Goal: Use online tool/utility: Use online tool/utility

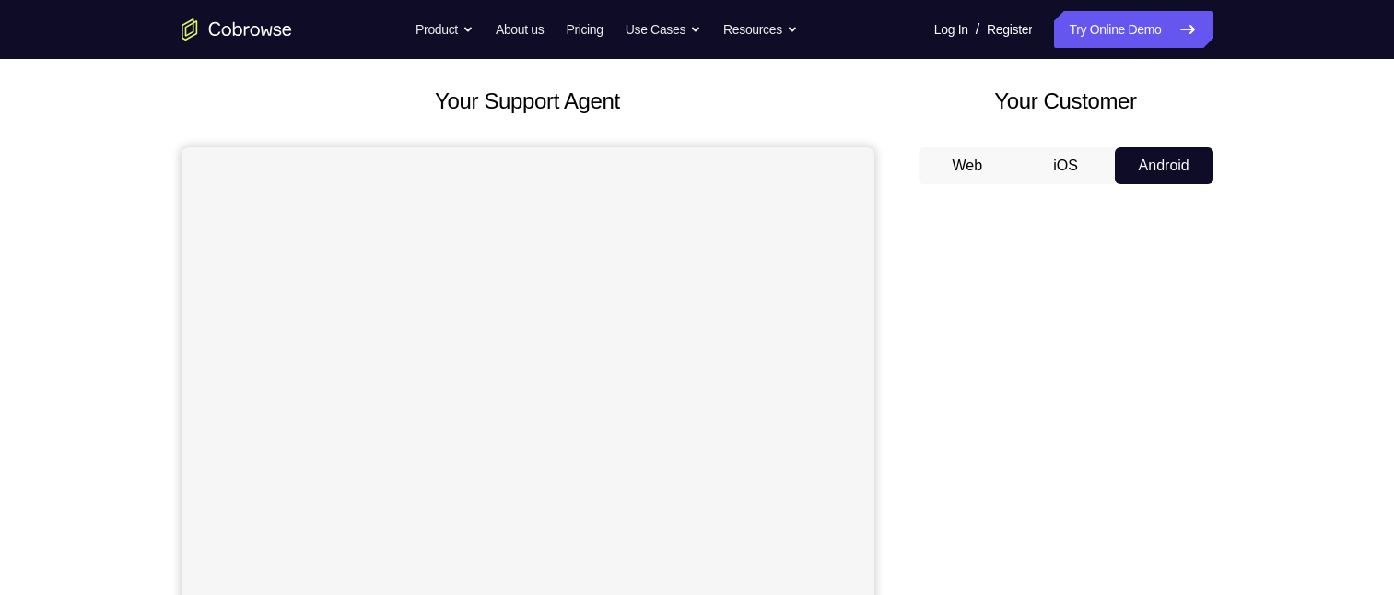
scroll to position [199, 0]
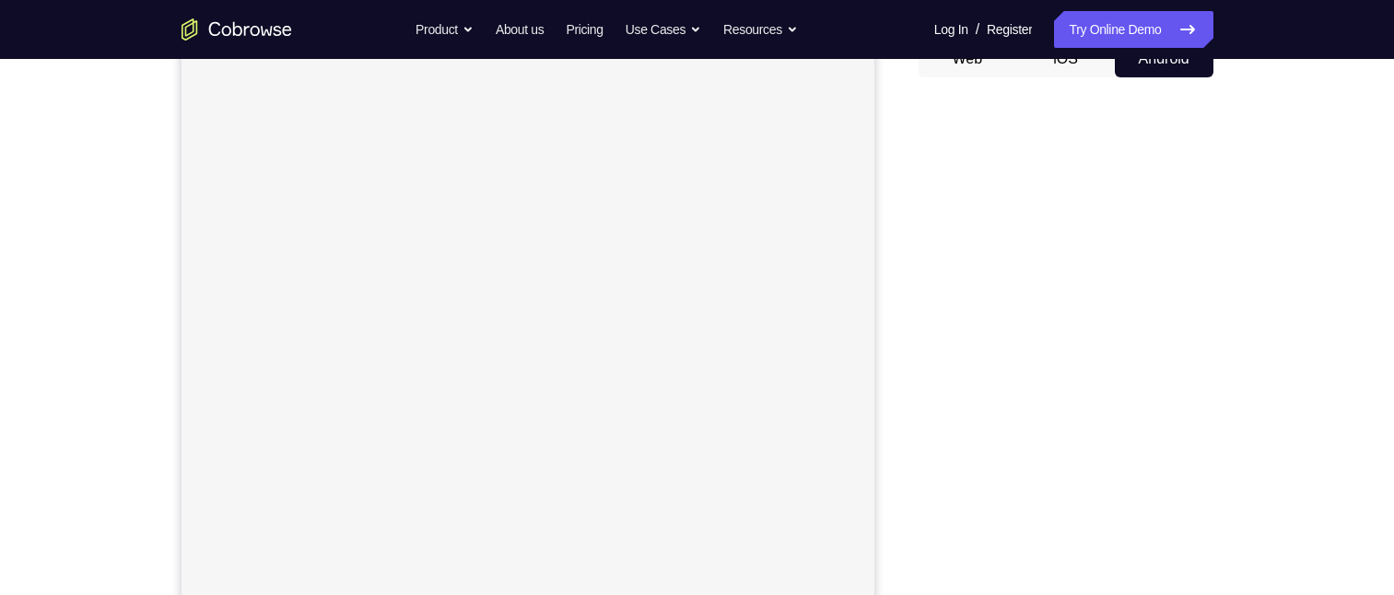
click at [293, 379] on div "Your Support Agent Your Customer Web iOS Android Next Steps We’d be happy to gi…" at bounding box center [698, 468] width 1180 height 1216
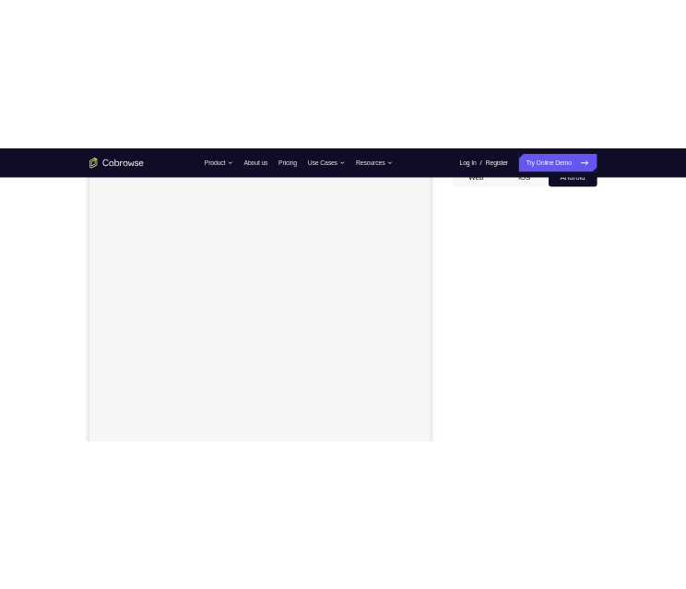
scroll to position [0, 0]
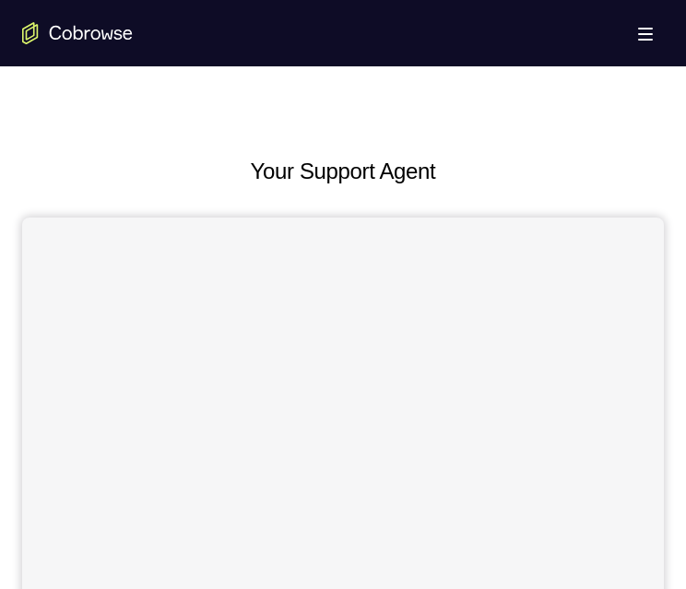
drag, startPoint x: 435, startPoint y: 467, endPoint x: 488, endPoint y: 428, distance: 66.5
click at [194, 475] on div at bounding box center [342, 526] width 641 height 617
drag, startPoint x: 460, startPoint y: 402, endPoint x: 253, endPoint y: 413, distance: 206.7
click at [251, 400] on div at bounding box center [342, 526] width 641 height 617
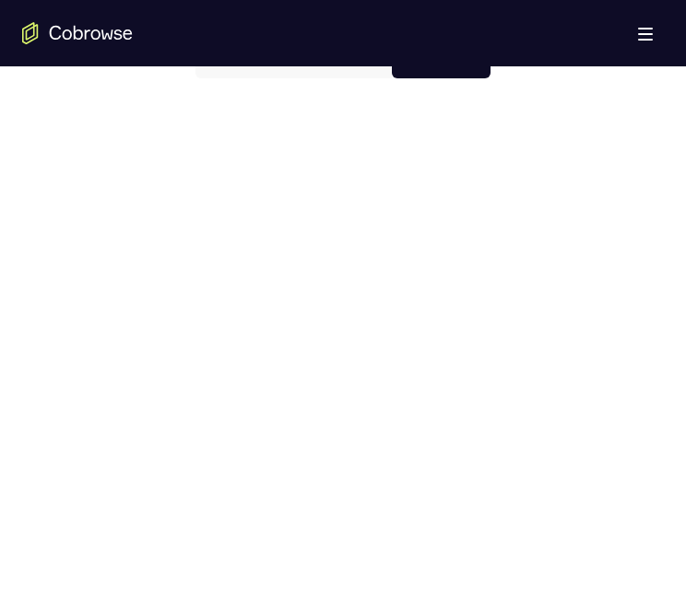
scroll to position [922, 0]
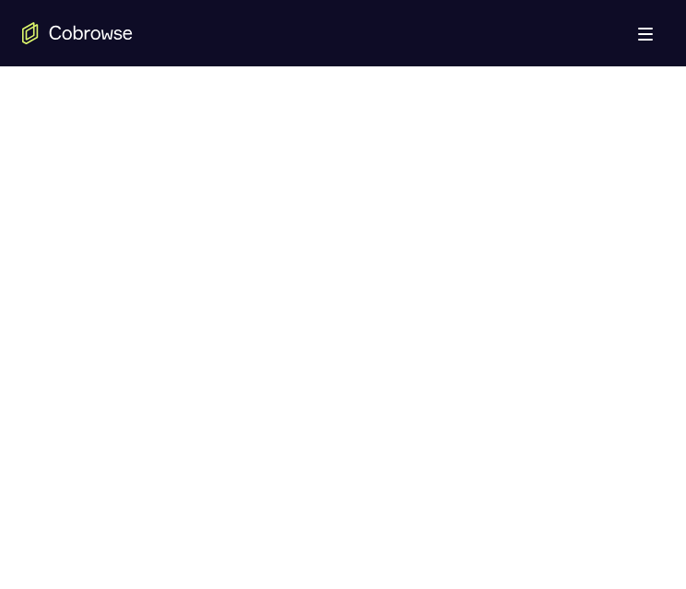
click at [686, 88] on div "Your Support Agent Your Customer Web iOS Android Next Steps We’d be happy to gi…" at bounding box center [343, 117] width 686 height 1944
click at [686, 85] on div "Your Support Agent Your Customer Web iOS Android Next Steps We’d be happy to gi…" at bounding box center [343, 117] width 686 height 1944
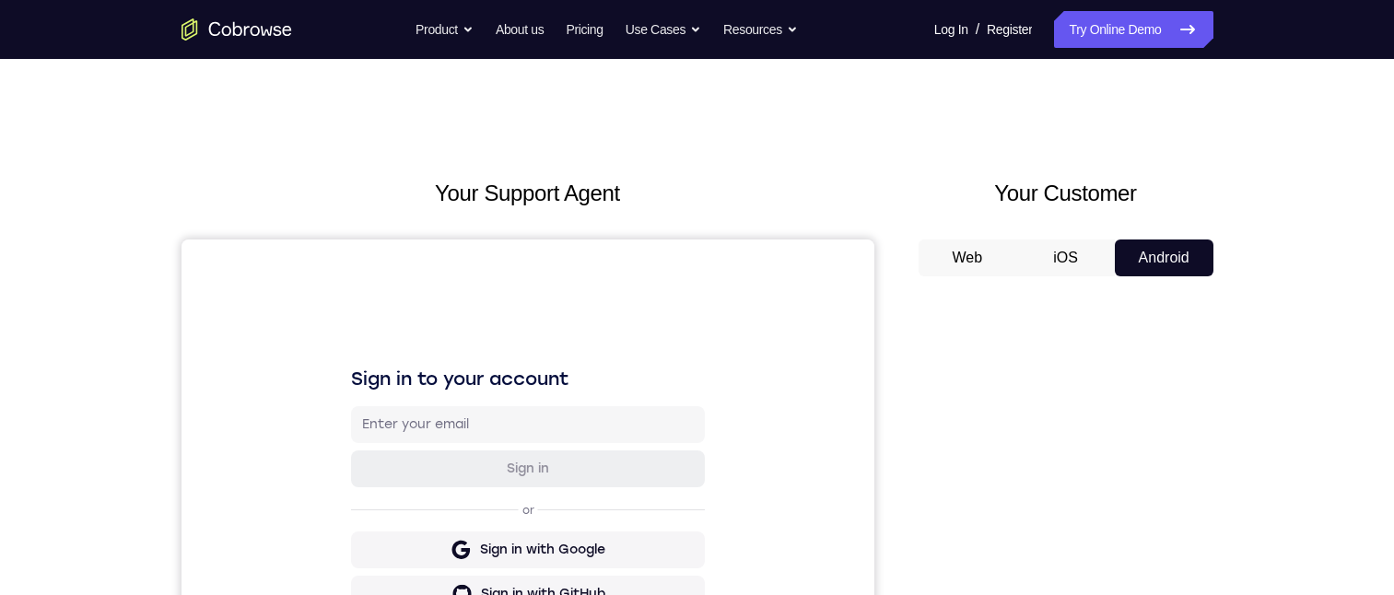
scroll to position [369, 0]
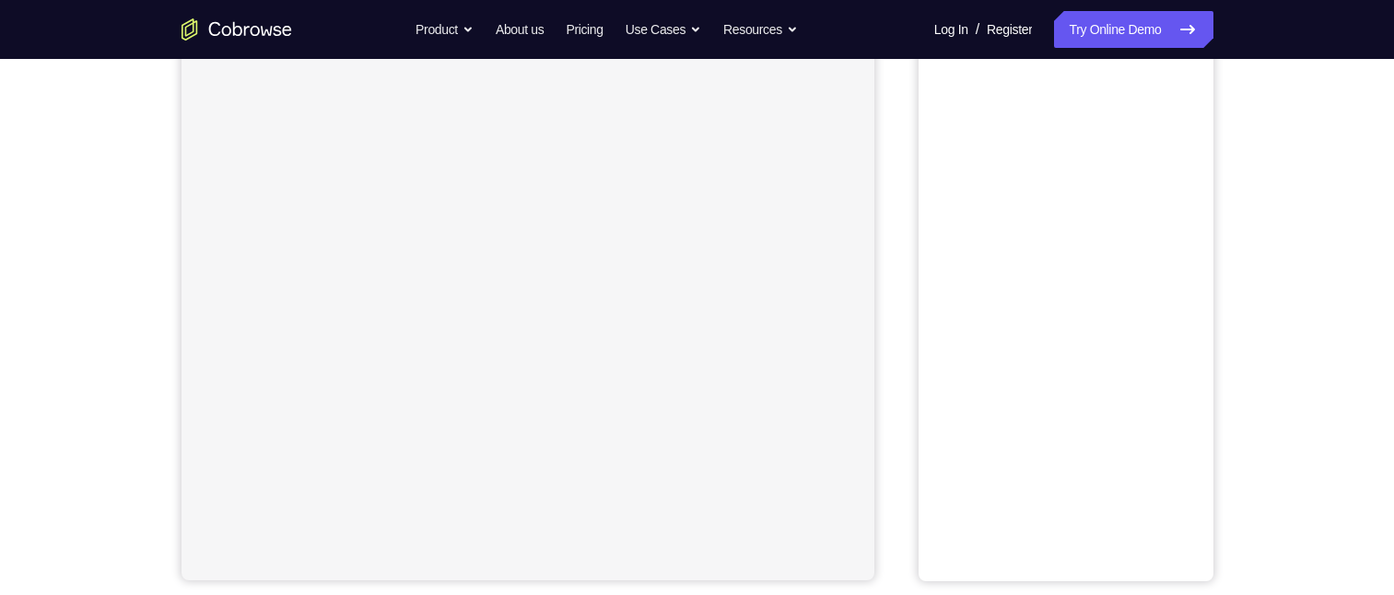
scroll to position [92, 0]
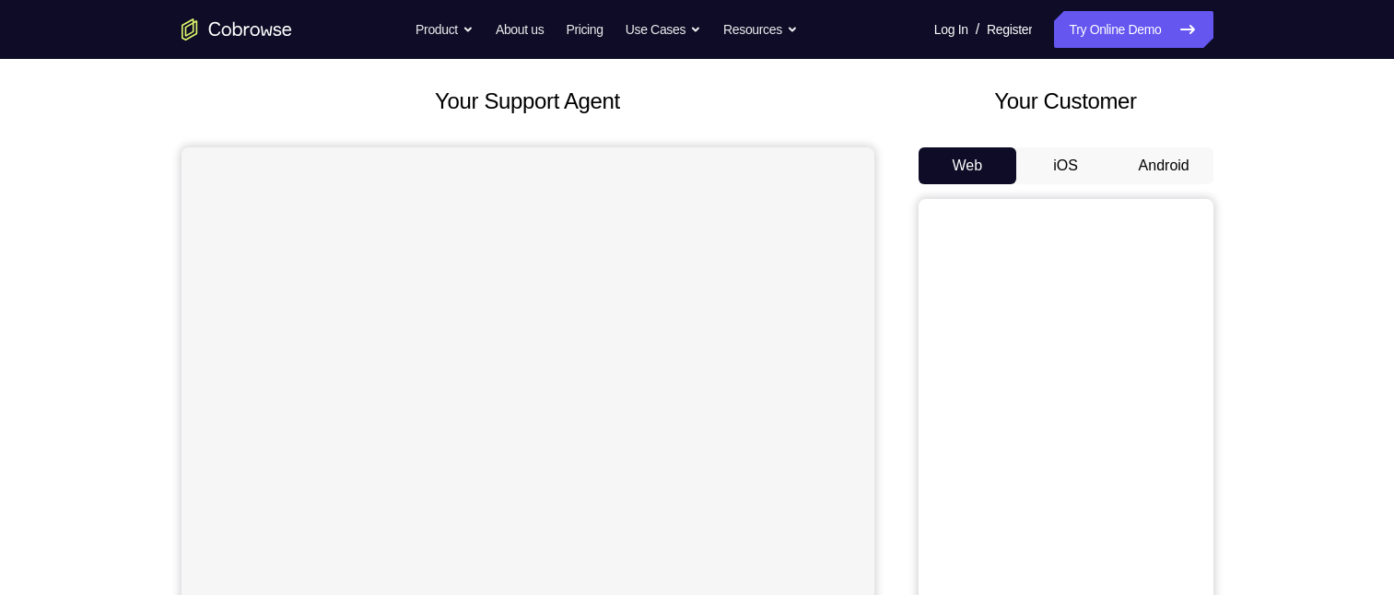
click at [1167, 175] on button "Android" at bounding box center [1164, 165] width 99 height 37
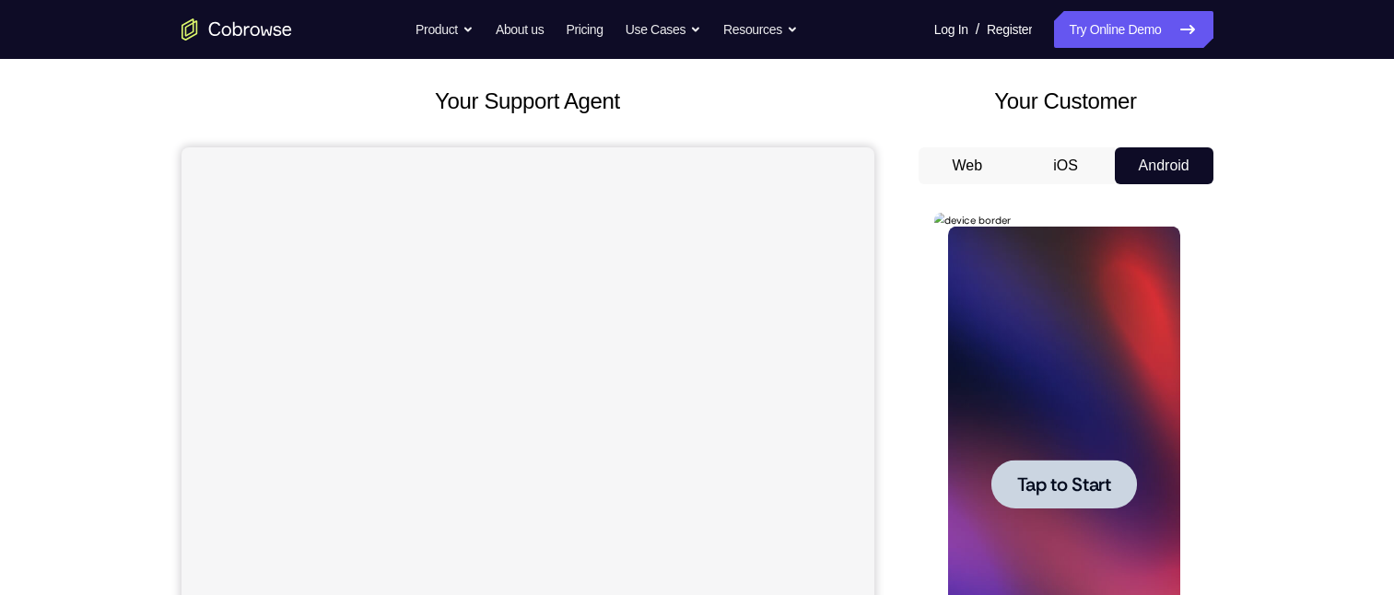
scroll to position [276, 0]
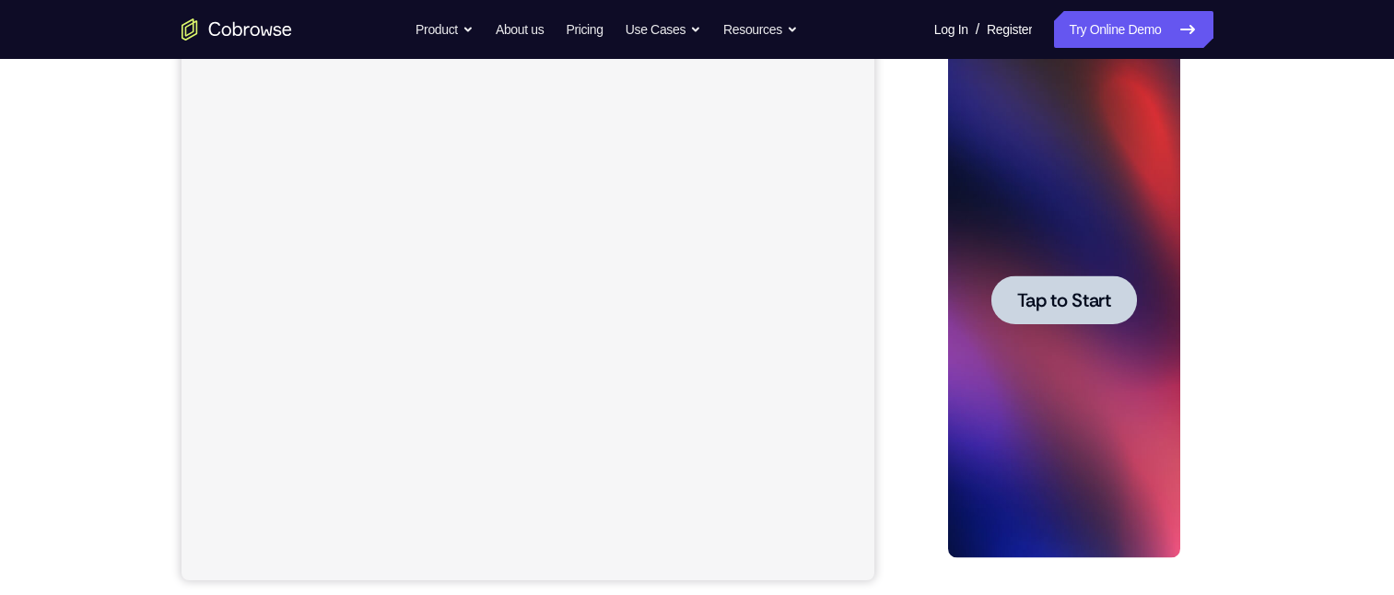
click at [1051, 298] on span "Tap to Start" at bounding box center [1064, 300] width 94 height 18
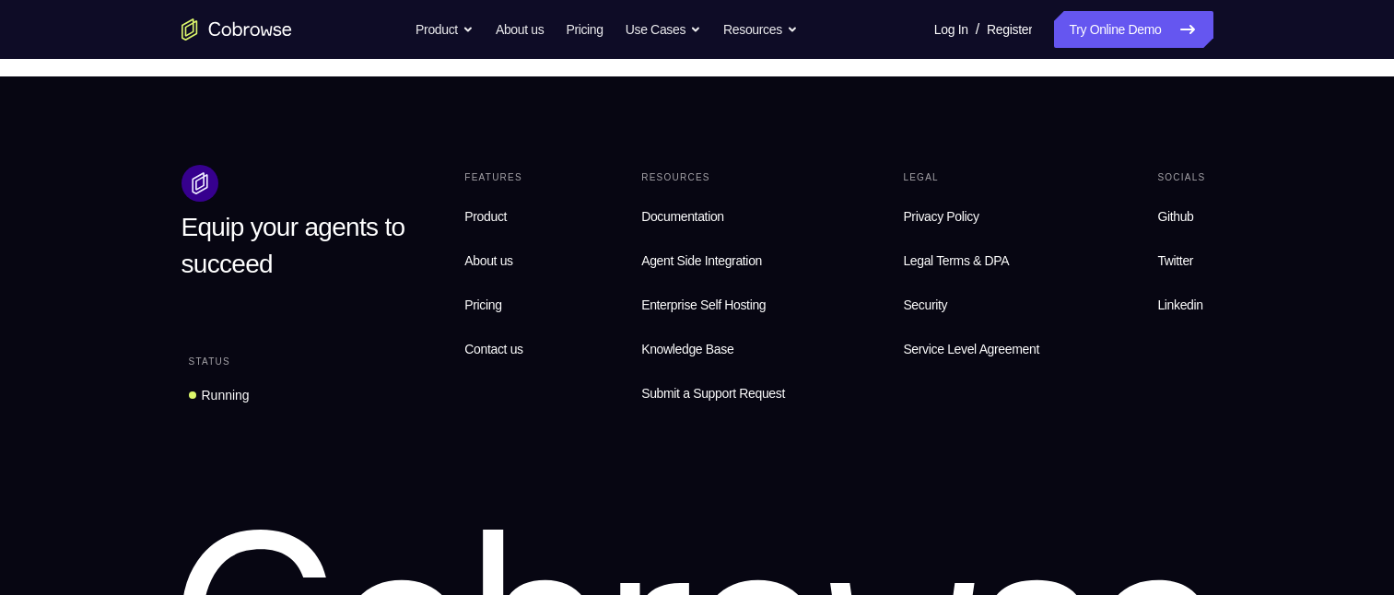
scroll to position [645, 0]
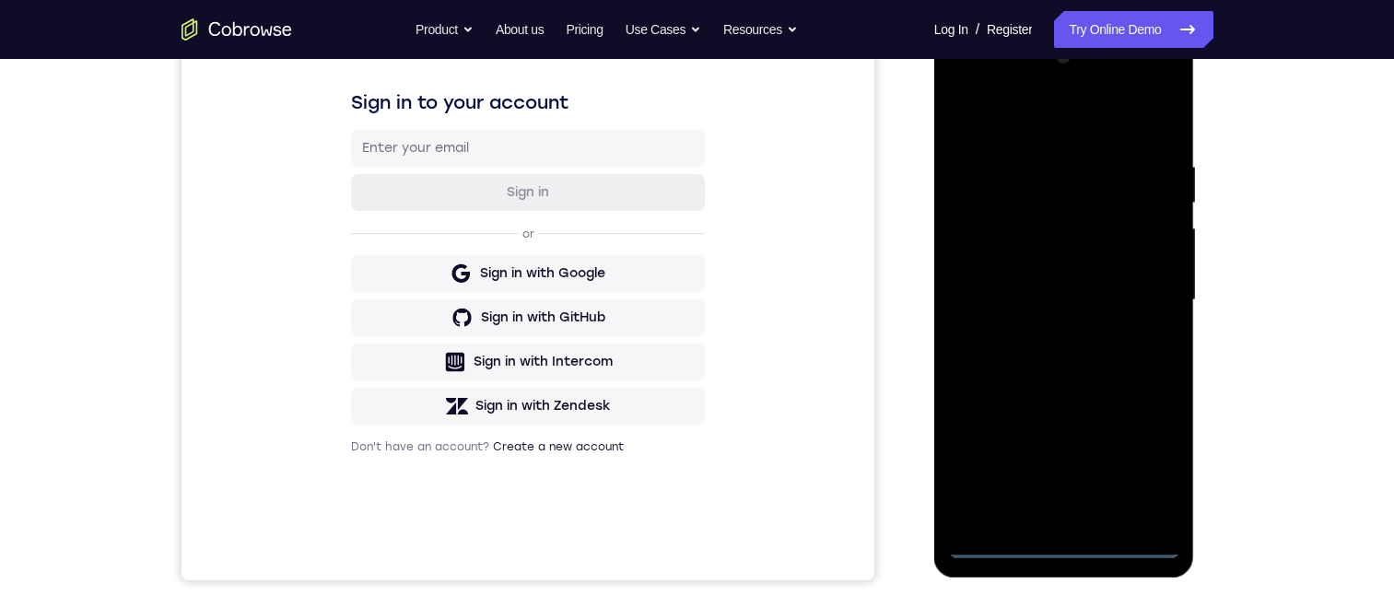
click at [1003, 546] on div at bounding box center [1064, 300] width 232 height 516
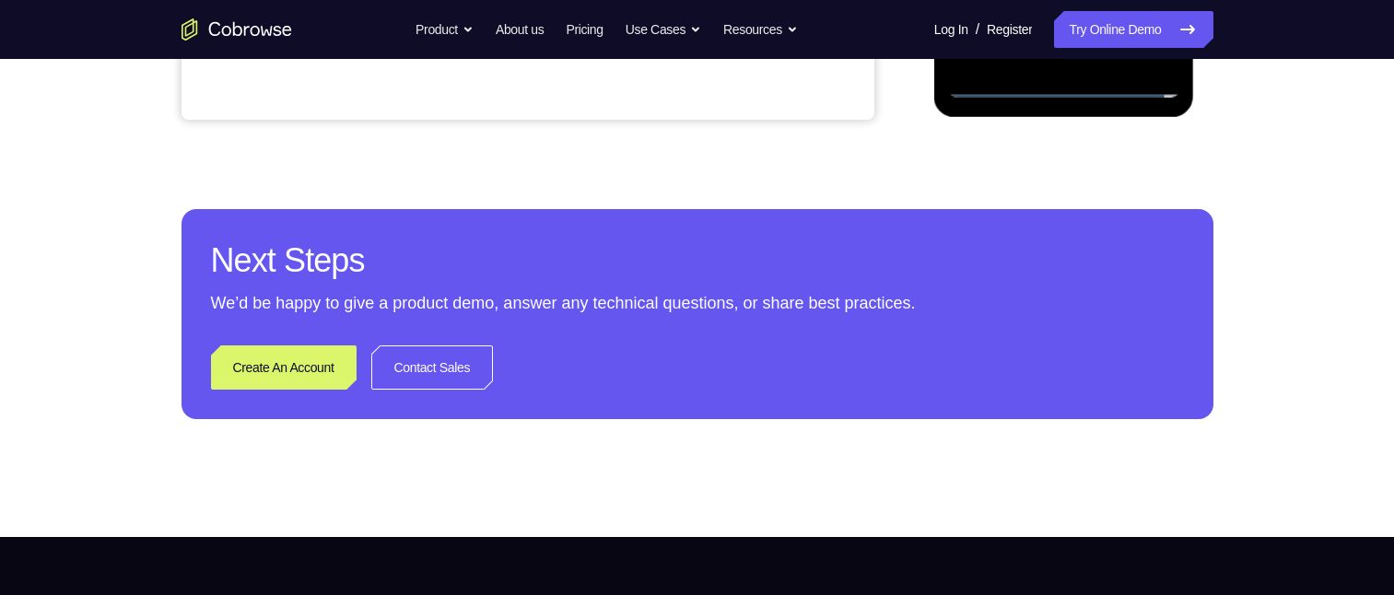
scroll to position [327, 0]
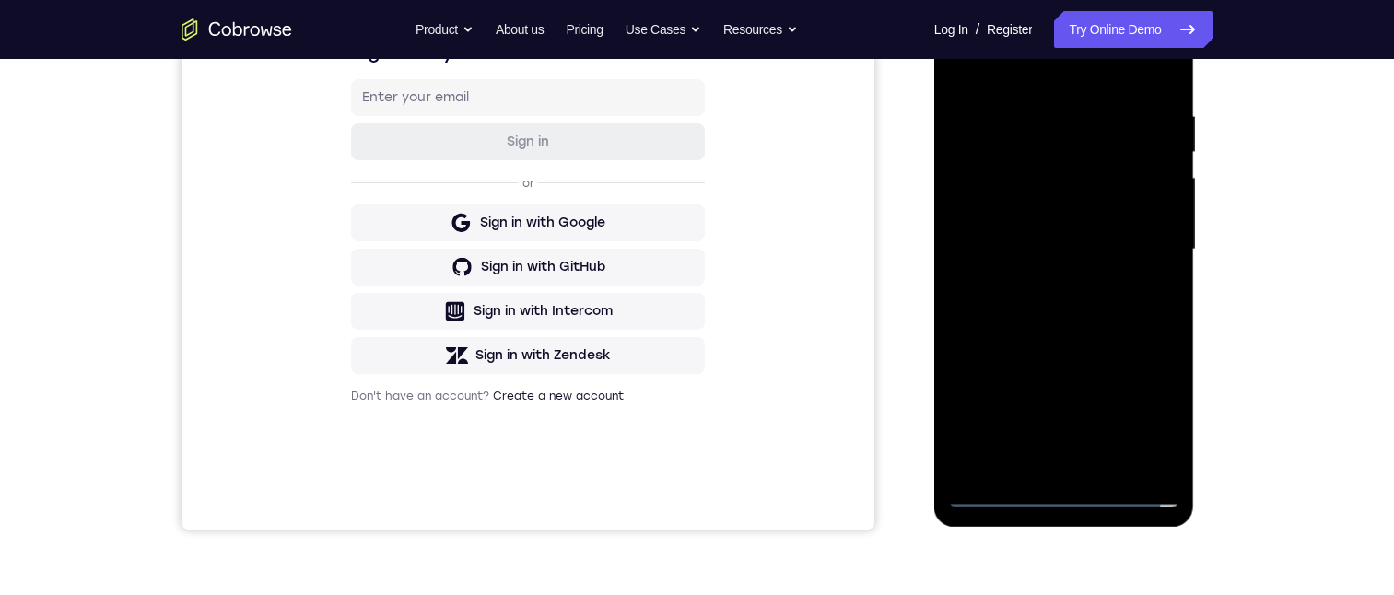
click at [995, 497] on div at bounding box center [1064, 250] width 232 height 516
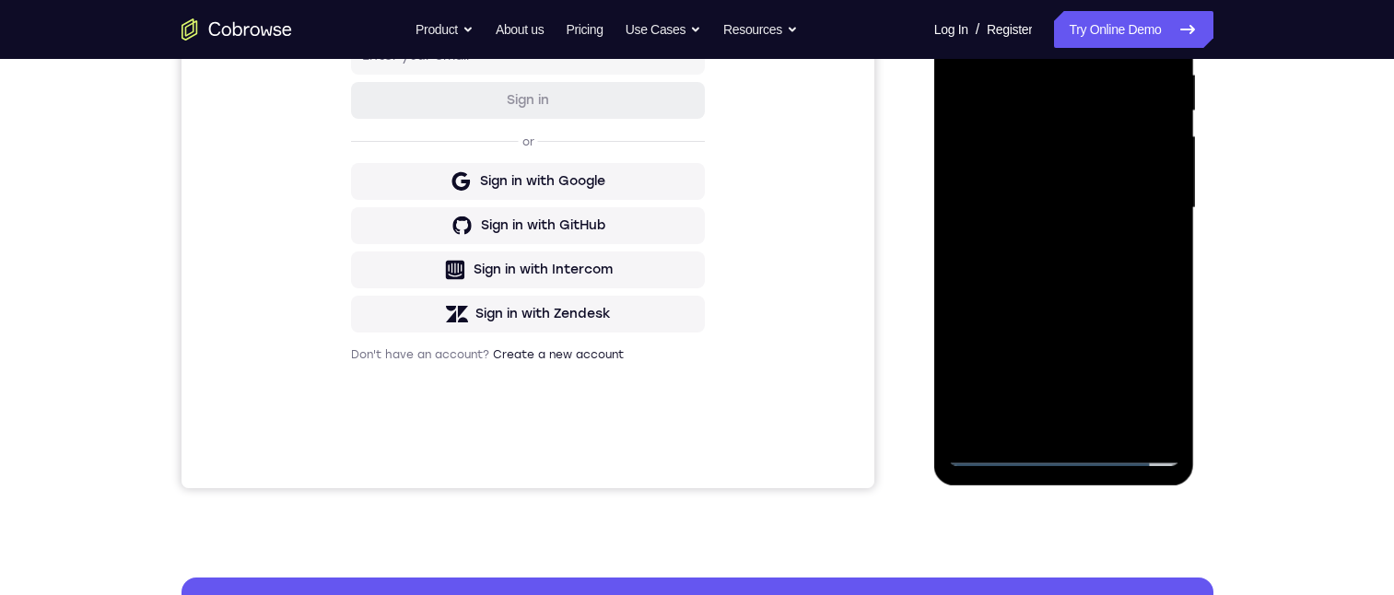
click at [1147, 374] on div at bounding box center [1064, 208] width 232 height 516
click at [1140, 372] on div at bounding box center [1064, 208] width 232 height 516
drag, startPoint x: 1140, startPoint y: 372, endPoint x: 1041, endPoint y: 336, distance: 105.8
click at [1116, 366] on div at bounding box center [1064, 208] width 232 height 516
click at [1154, 382] on div at bounding box center [1064, 208] width 232 height 516
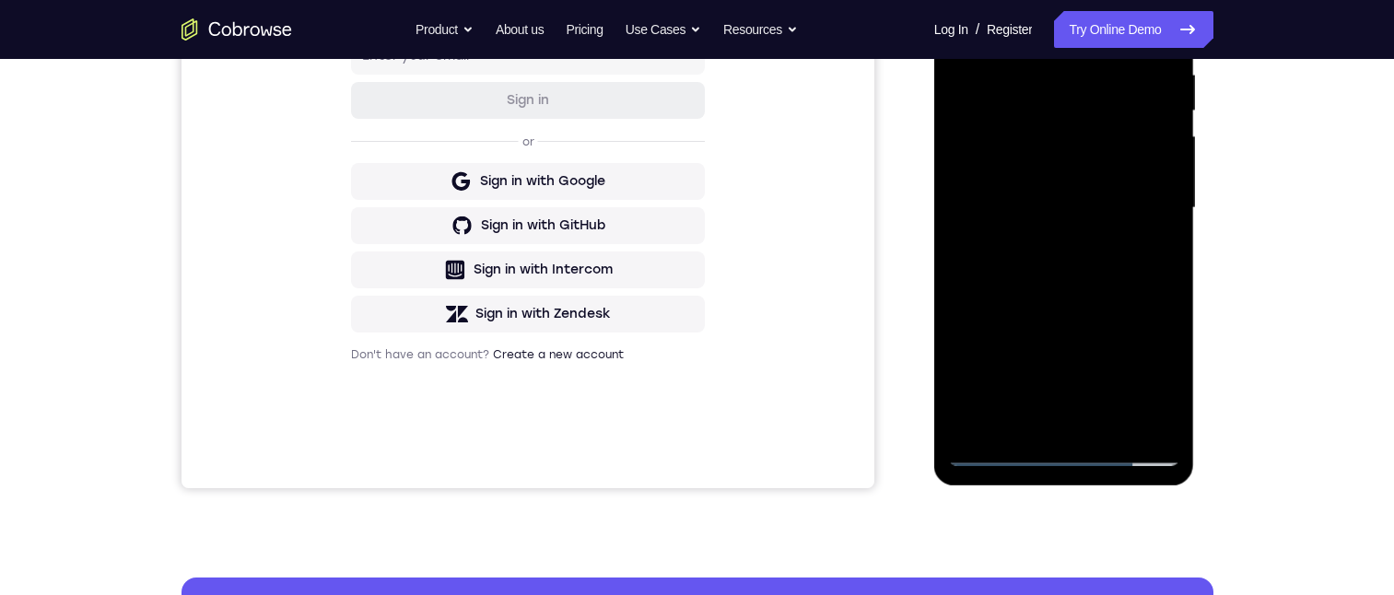
scroll to position [265, 0]
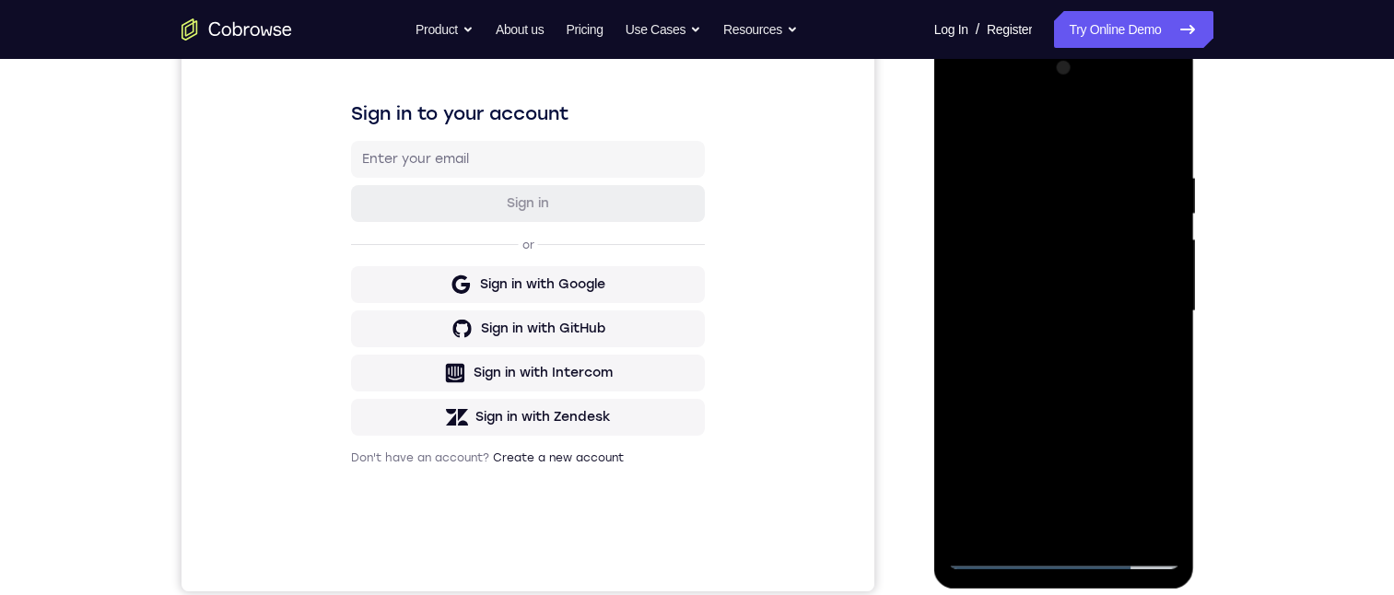
click at [1082, 137] on div at bounding box center [1064, 311] width 232 height 516
click at [955, 100] on div at bounding box center [1064, 311] width 232 height 516
click at [1045, 214] on div at bounding box center [1064, 311] width 232 height 516
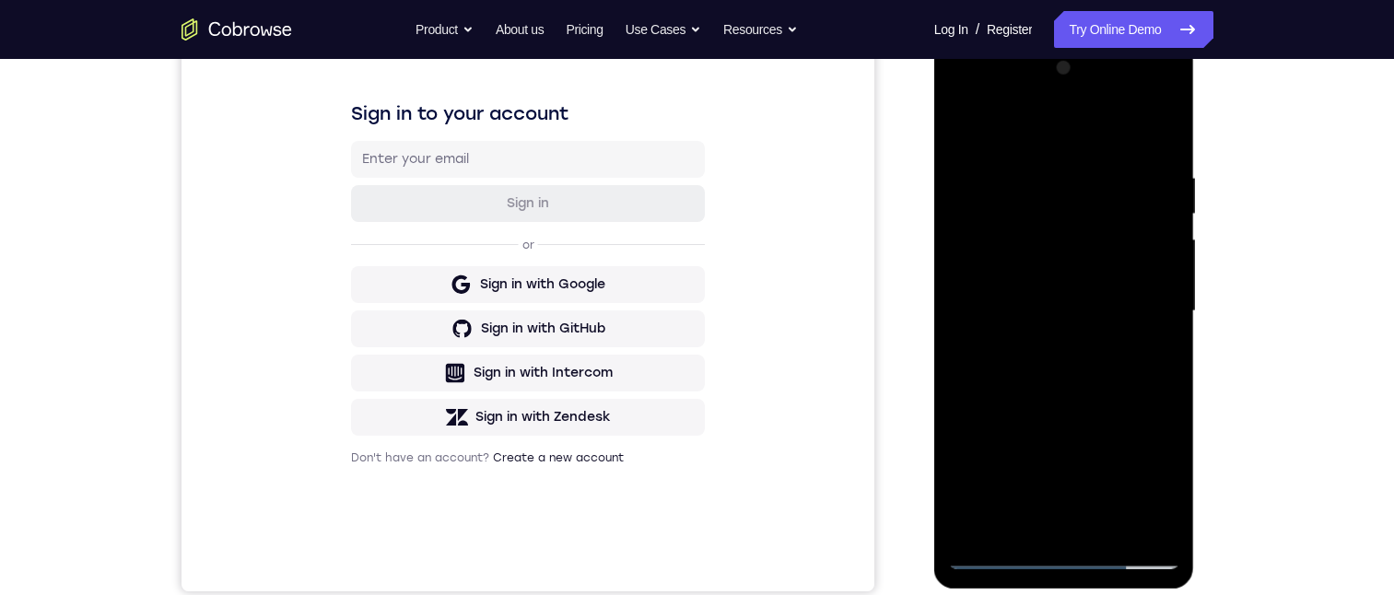
click at [1045, 214] on div at bounding box center [1064, 311] width 232 height 516
click at [1054, 368] on div at bounding box center [1064, 311] width 232 height 516
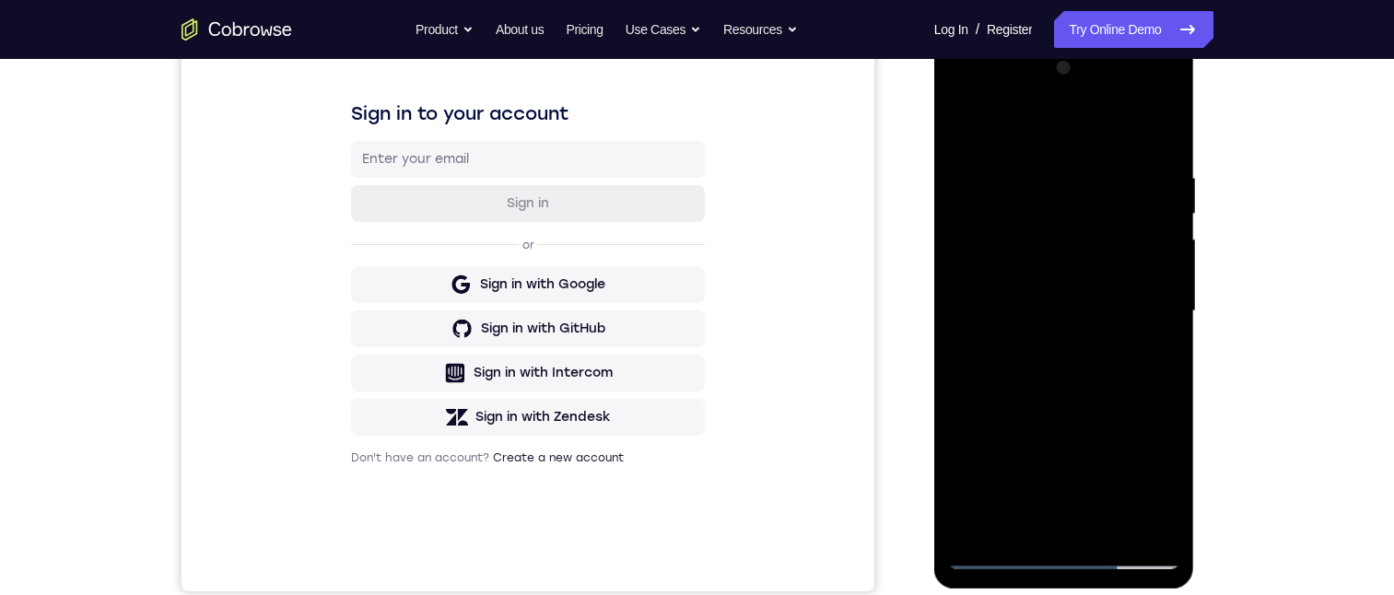
click at [1054, 368] on div at bounding box center [1064, 311] width 232 height 516
click at [1049, 205] on div at bounding box center [1064, 311] width 232 height 516
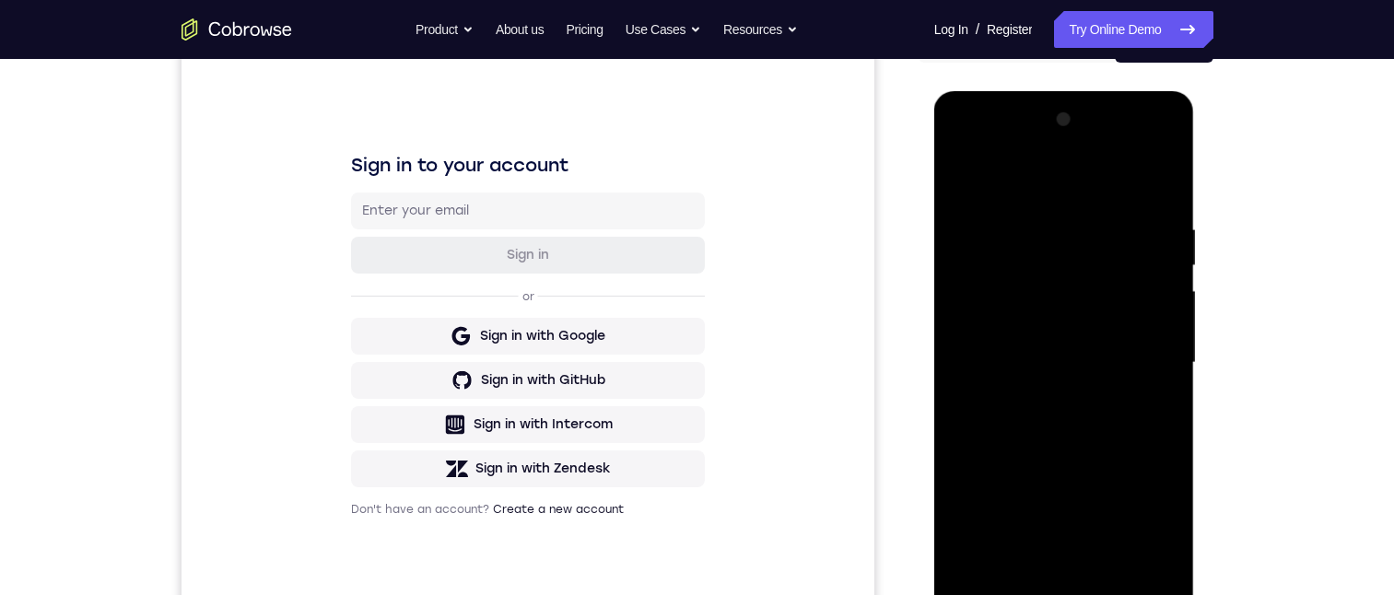
click at [999, 594] on div at bounding box center [1064, 363] width 232 height 516
click at [991, 594] on div at bounding box center [1064, 363] width 232 height 516
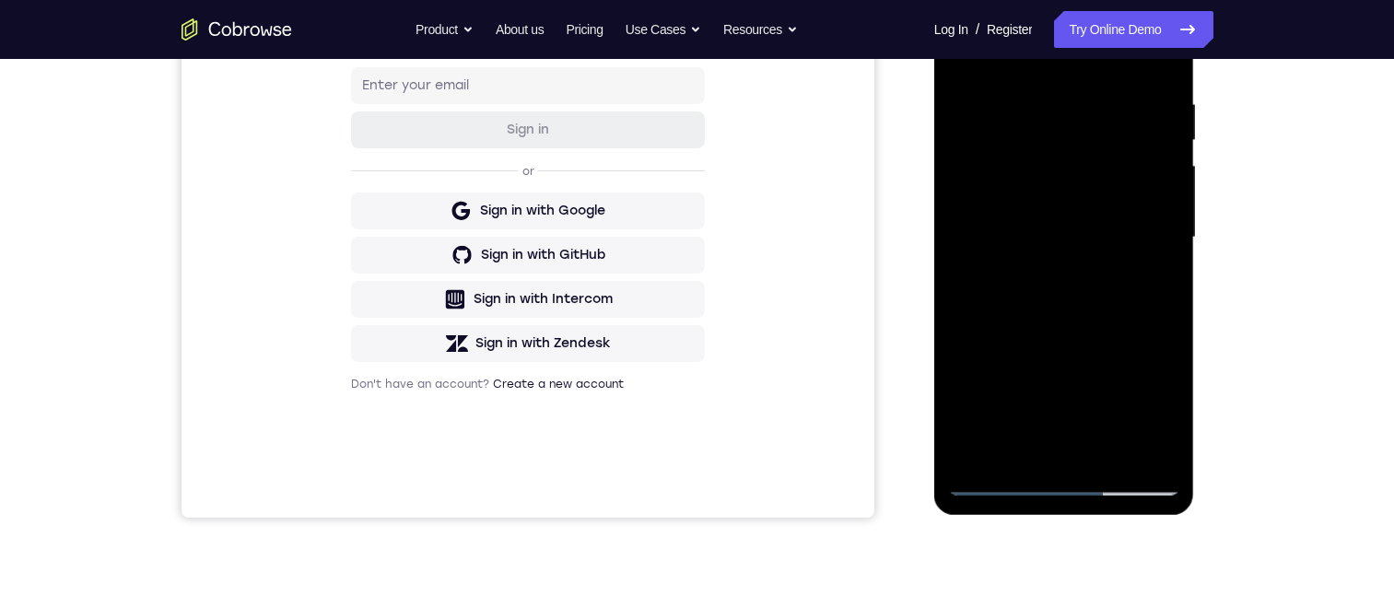
click at [1072, 354] on div at bounding box center [1064, 238] width 232 height 516
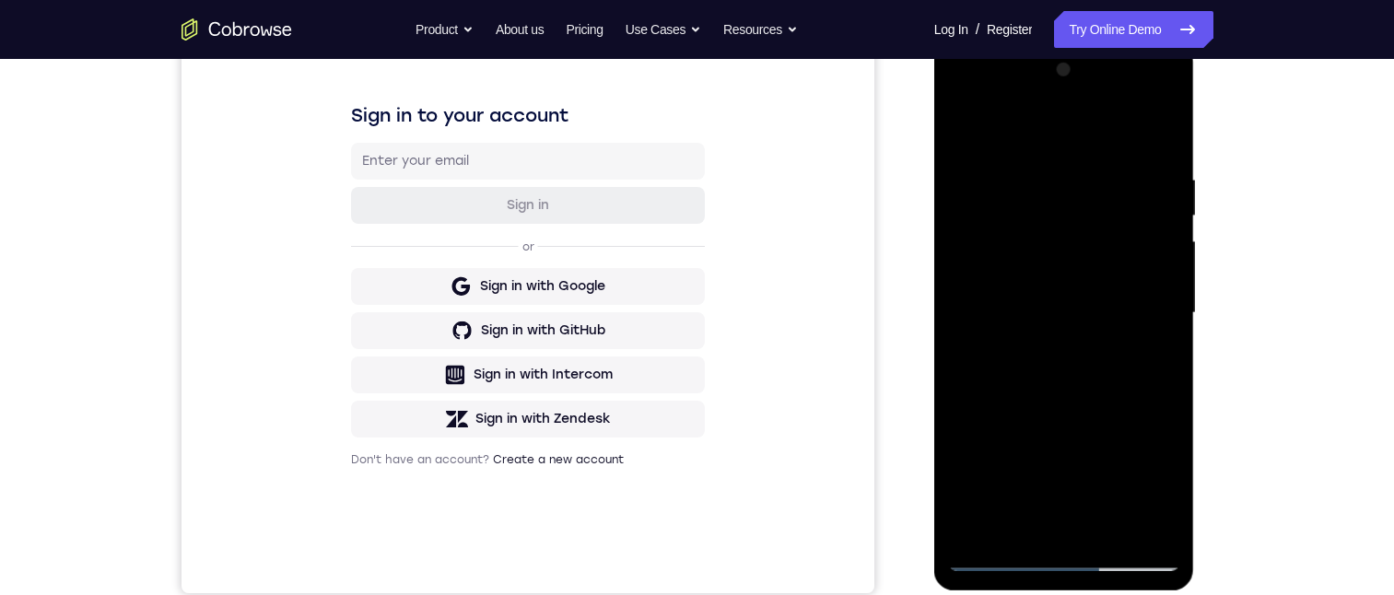
click at [1047, 221] on div at bounding box center [1064, 313] width 232 height 516
drag, startPoint x: 1047, startPoint y: 221, endPoint x: 1015, endPoint y: 195, distance: 41.3
click at [1015, 195] on div at bounding box center [1064, 313] width 232 height 516
drag, startPoint x: 1015, startPoint y: 196, endPoint x: 977, endPoint y: 314, distance: 123.9
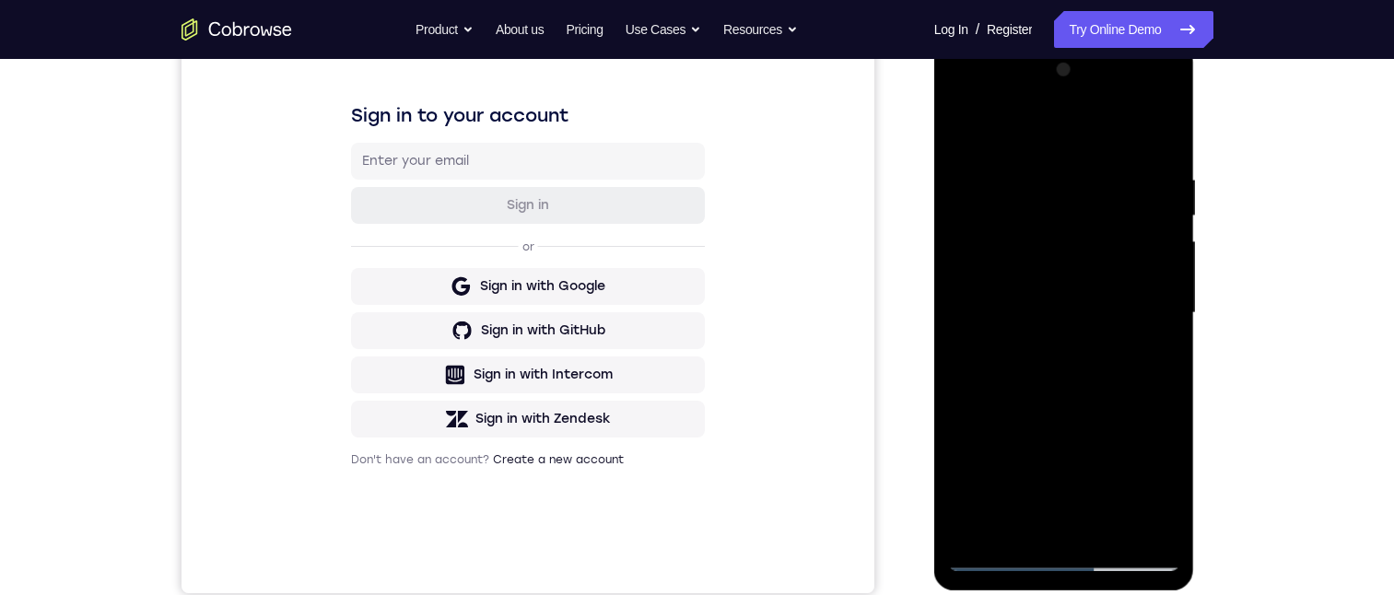
click at [977, 324] on div at bounding box center [1064, 313] width 232 height 516
click at [1135, 100] on div at bounding box center [1064, 313] width 232 height 516
click at [1048, 203] on div at bounding box center [1064, 313] width 232 height 516
click at [998, 254] on div at bounding box center [1064, 313] width 232 height 516
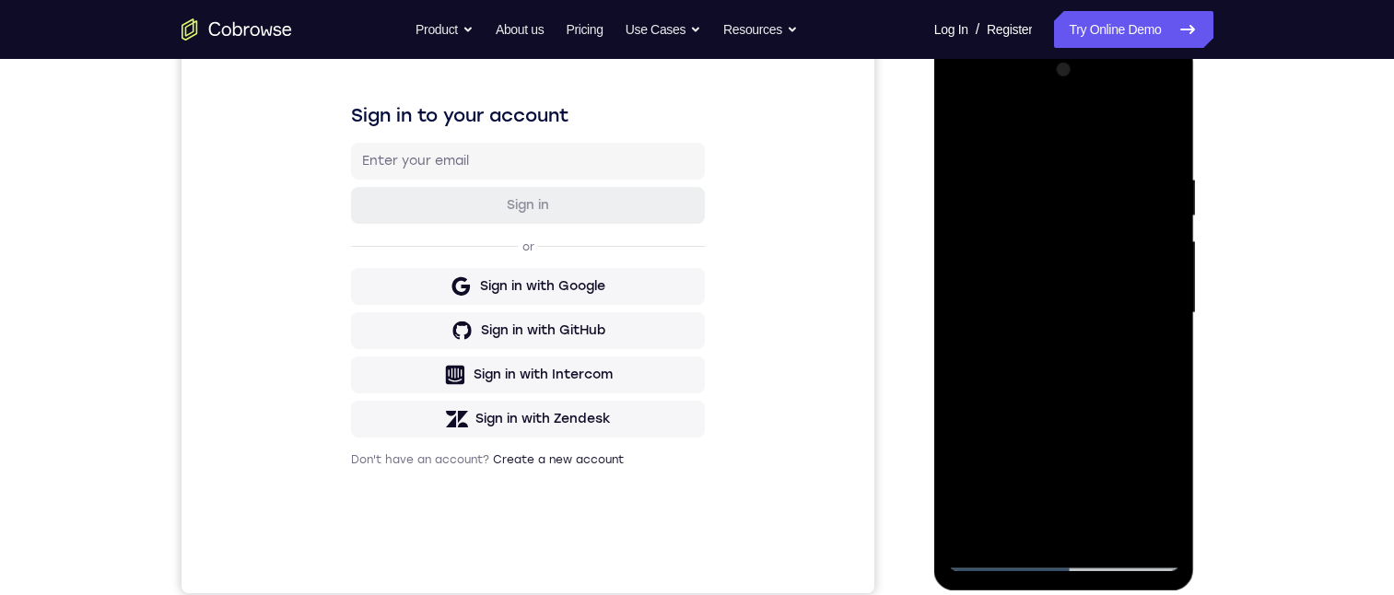
click at [993, 255] on div at bounding box center [1064, 313] width 232 height 516
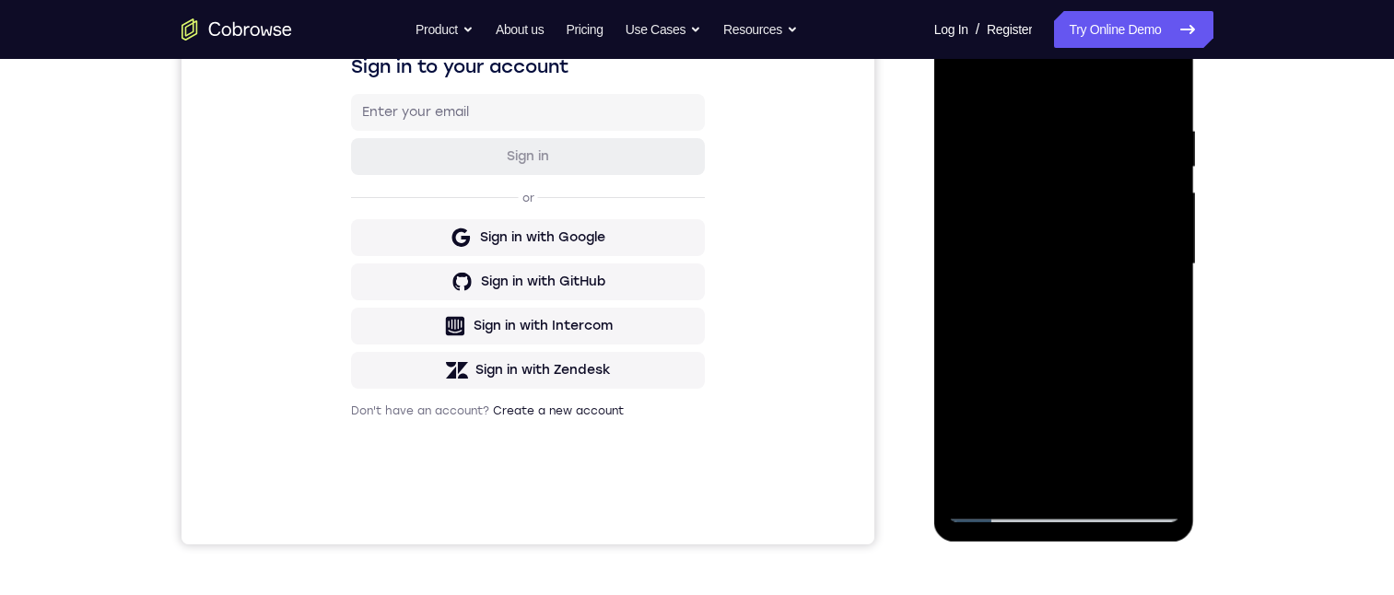
scroll to position [129, 0]
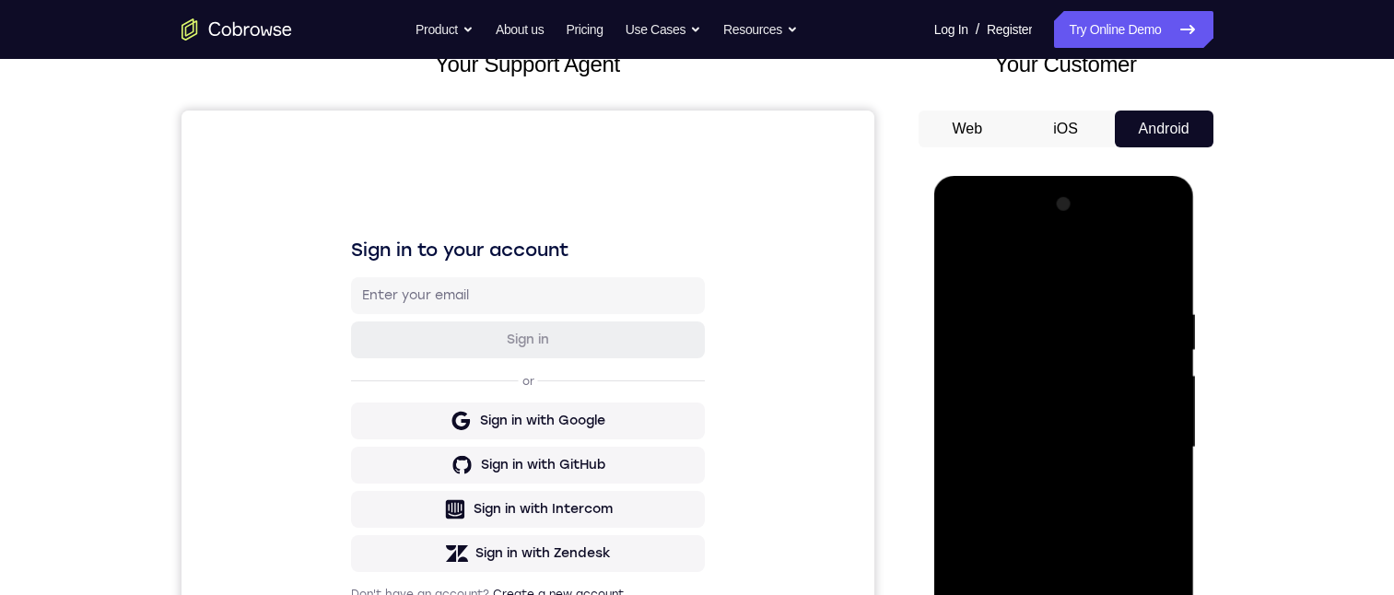
click at [1139, 229] on div at bounding box center [1064, 448] width 232 height 516
click at [1136, 229] on div at bounding box center [1064, 448] width 232 height 516
click at [1138, 229] on div at bounding box center [1064, 448] width 232 height 516
click at [1138, 228] on div at bounding box center [1064, 448] width 232 height 516
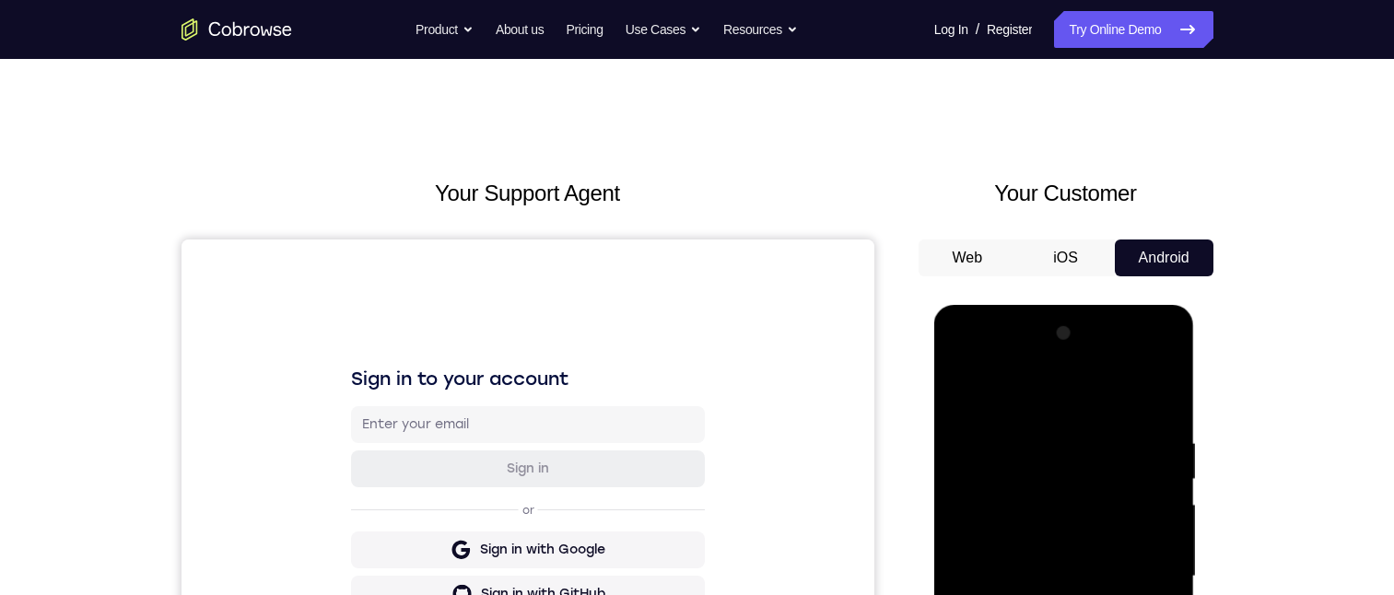
scroll to position [183, 0]
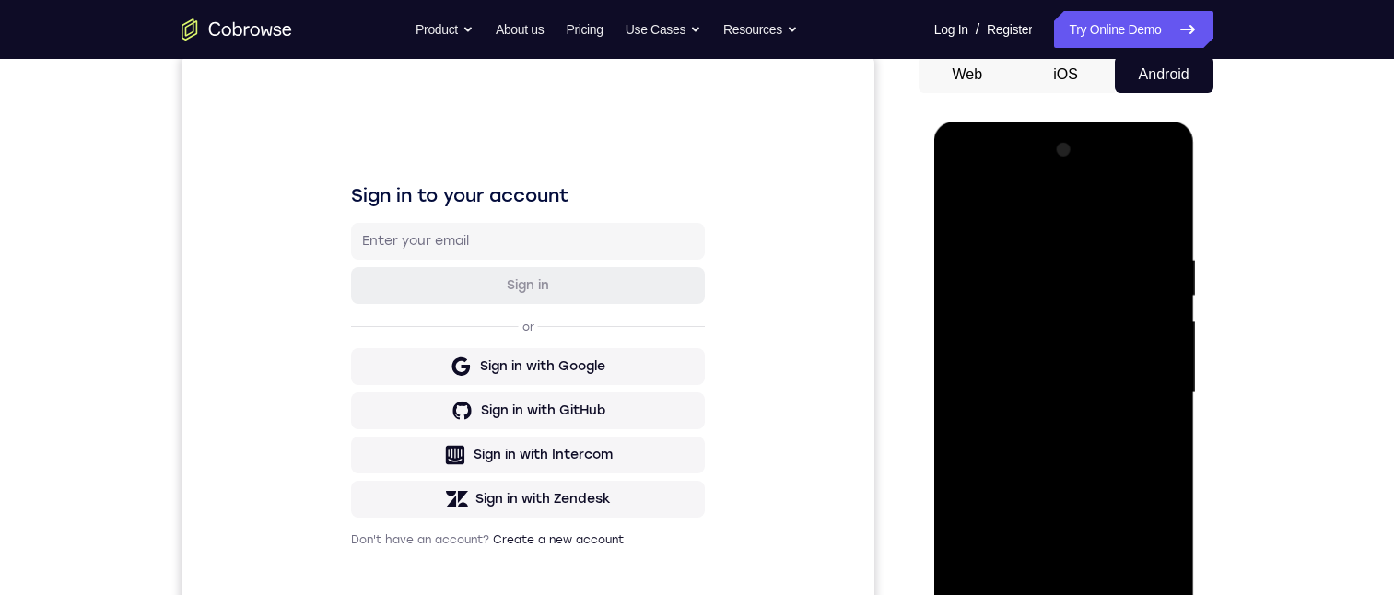
click at [981, 334] on div at bounding box center [1064, 393] width 232 height 516
click at [979, 334] on div at bounding box center [1064, 393] width 232 height 516
click at [1163, 178] on div at bounding box center [1064, 393] width 232 height 516
click at [1164, 178] on div at bounding box center [1064, 393] width 232 height 516
click at [1165, 178] on div at bounding box center [1064, 393] width 232 height 516
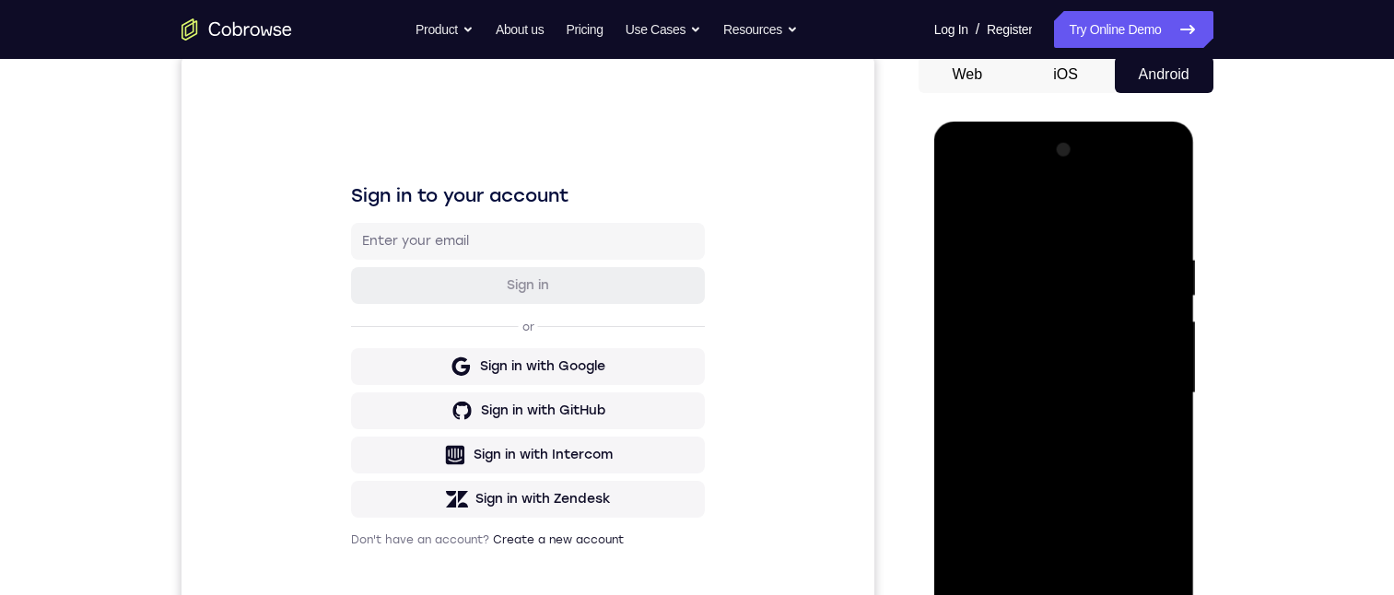
drag, startPoint x: 1165, startPoint y: 178, endPoint x: 1065, endPoint y: 305, distance: 161.5
click at [1048, 316] on div at bounding box center [1064, 393] width 232 height 516
click at [1162, 177] on div at bounding box center [1064, 393] width 232 height 516
click at [1161, 177] on div at bounding box center [1064, 393] width 232 height 516
click at [1088, 213] on div at bounding box center [1064, 393] width 232 height 516
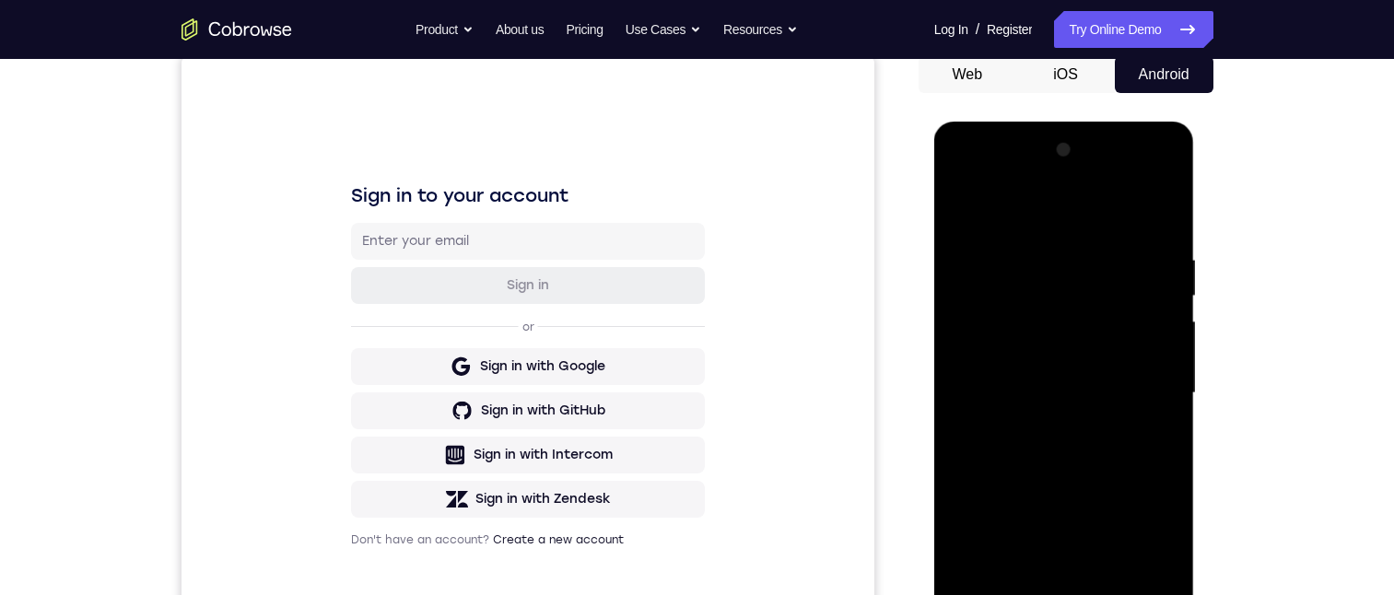
click at [1169, 178] on div at bounding box center [1064, 393] width 232 height 516
click at [1166, 177] on div at bounding box center [1064, 393] width 232 height 516
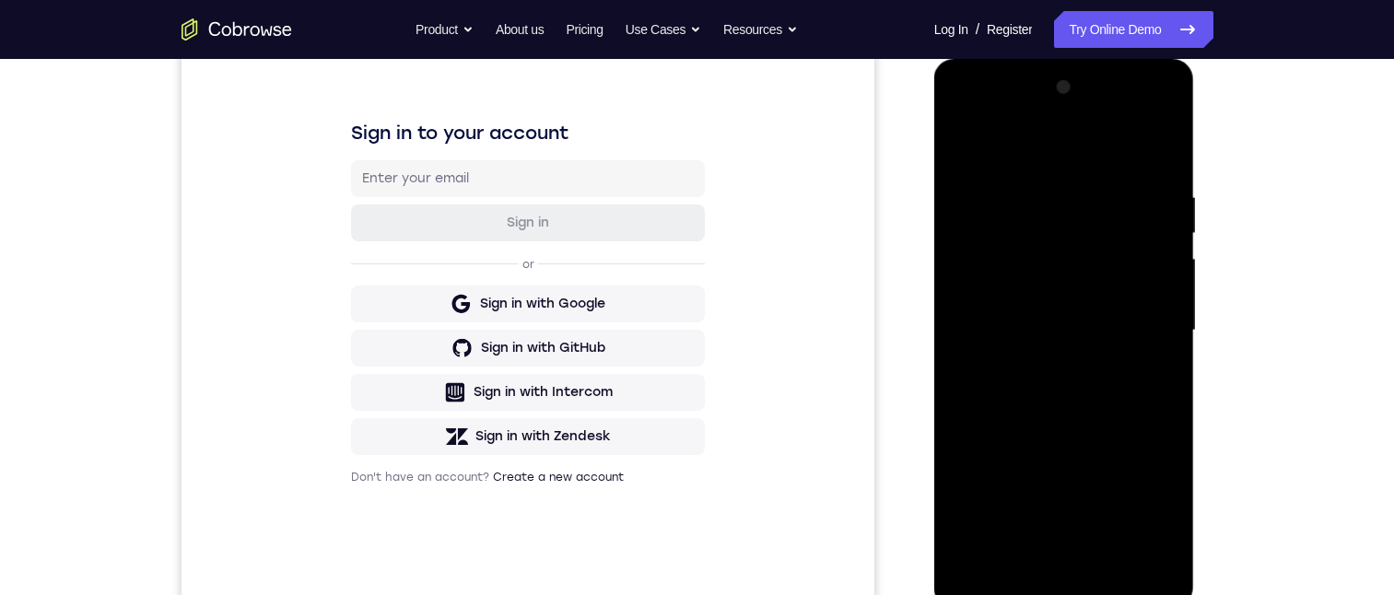
click at [1091, 206] on div at bounding box center [1064, 331] width 232 height 516
click at [1091, 208] on div at bounding box center [1064, 331] width 232 height 516
click at [1102, 206] on div at bounding box center [1064, 331] width 232 height 516
click at [1102, 203] on div at bounding box center [1064, 331] width 232 height 516
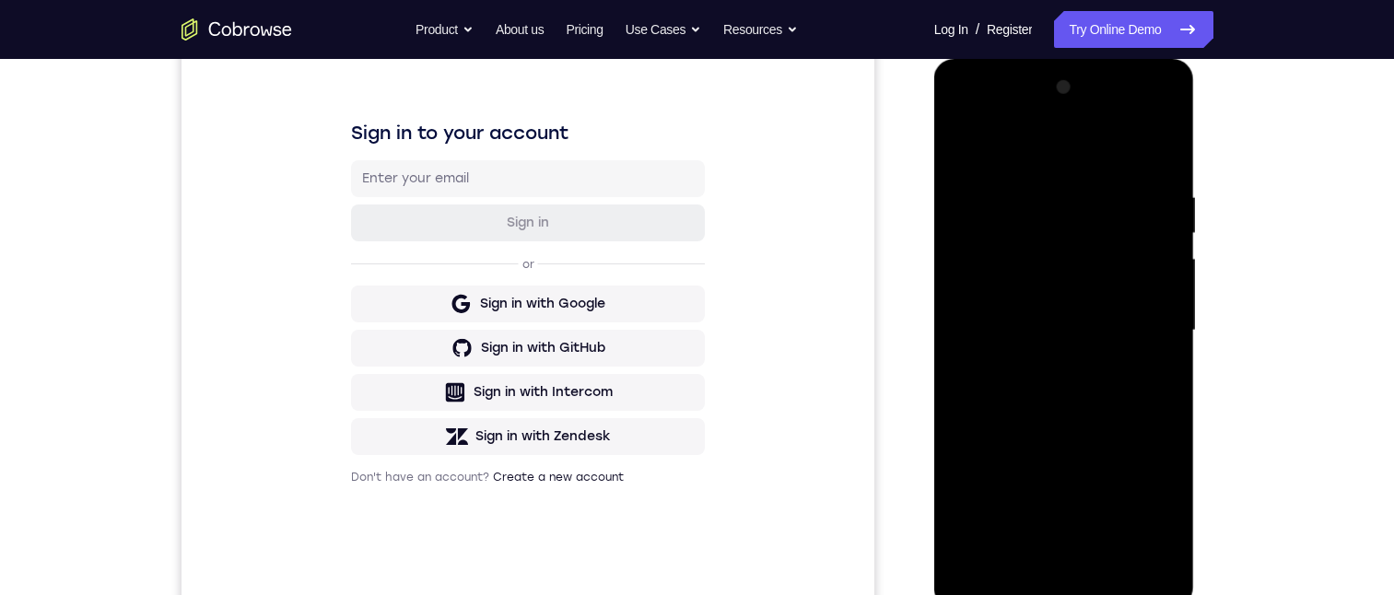
click at [1102, 203] on div at bounding box center [1064, 331] width 232 height 516
click at [1099, 203] on div at bounding box center [1064, 331] width 232 height 516
click at [1160, 114] on div at bounding box center [1064, 331] width 232 height 516
click at [1165, 119] on div at bounding box center [1064, 331] width 232 height 516
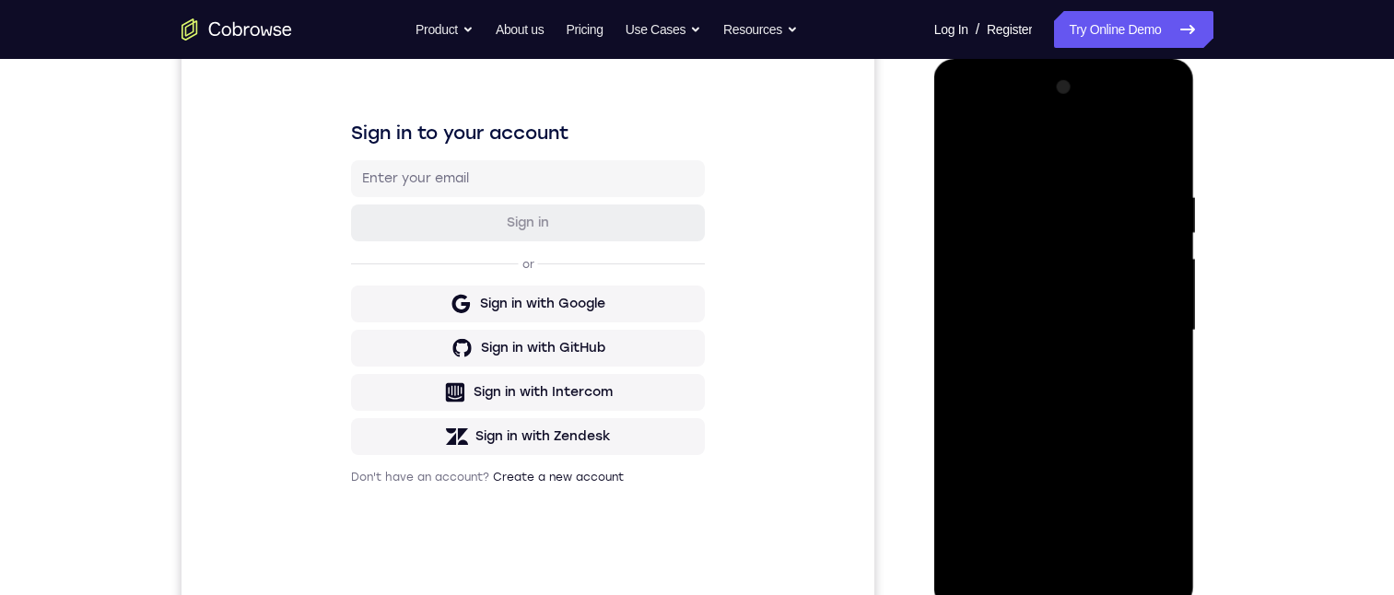
click at [1080, 206] on div at bounding box center [1064, 331] width 232 height 516
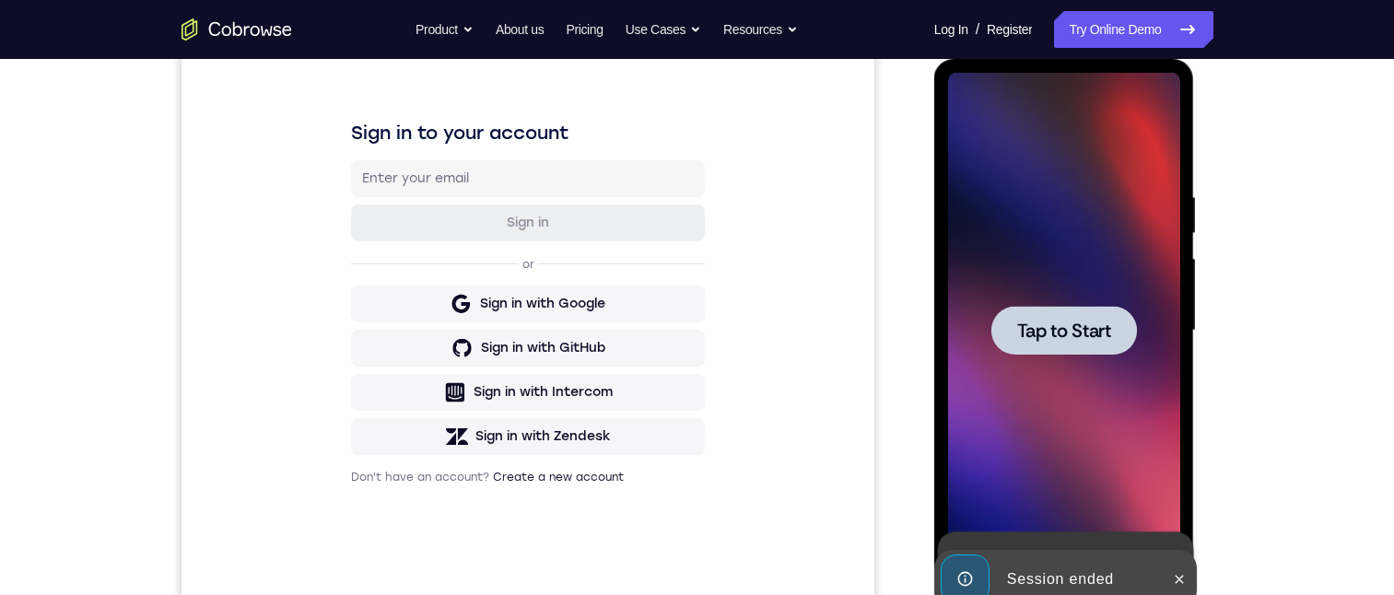
click at [1059, 322] on span "Tap to Start" at bounding box center [1064, 331] width 94 height 18
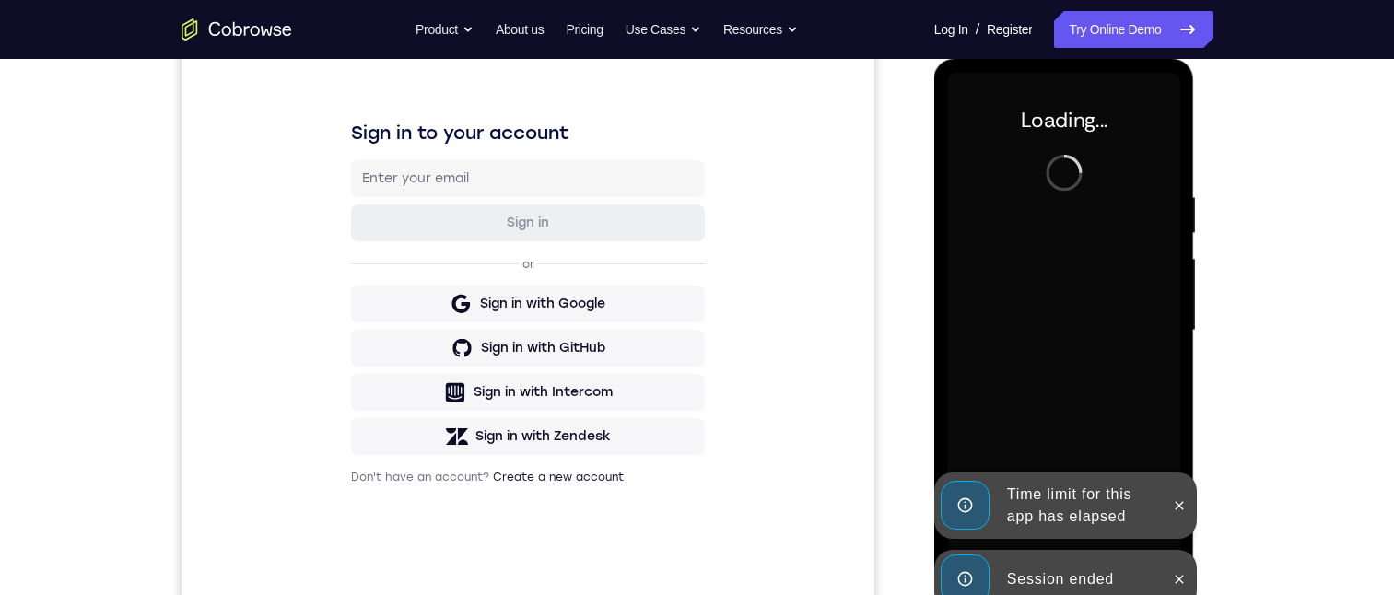
scroll to position [385, 0]
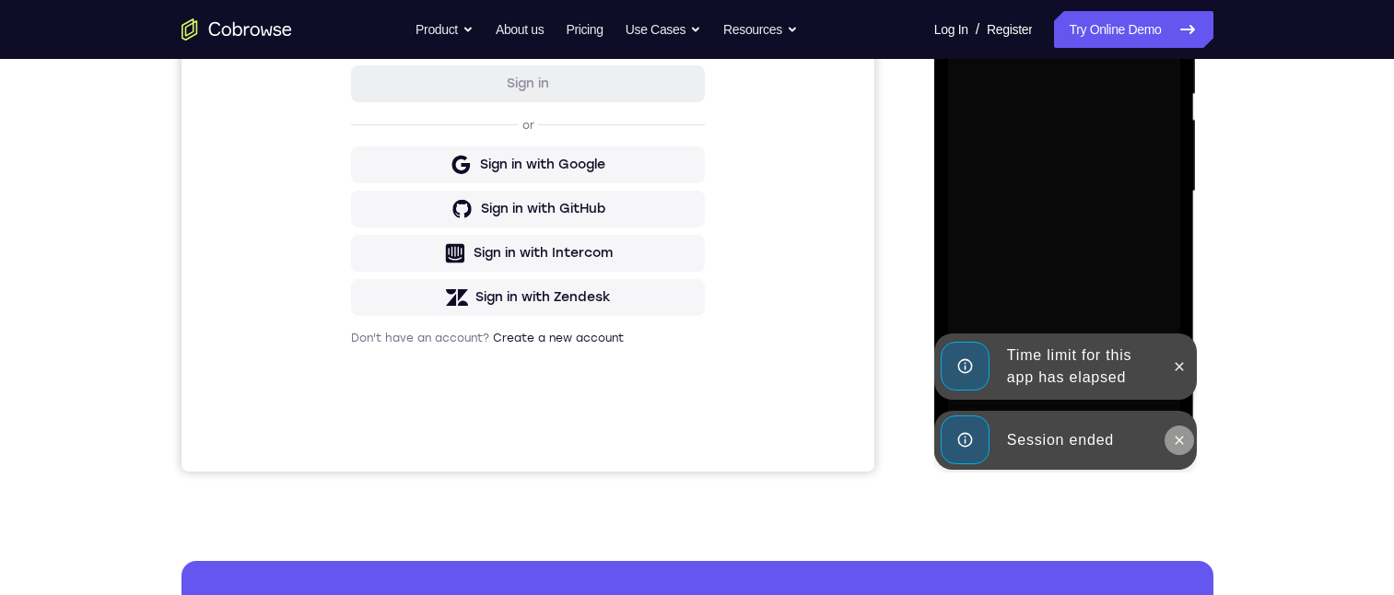
click at [1183, 446] on icon at bounding box center [1179, 440] width 15 height 15
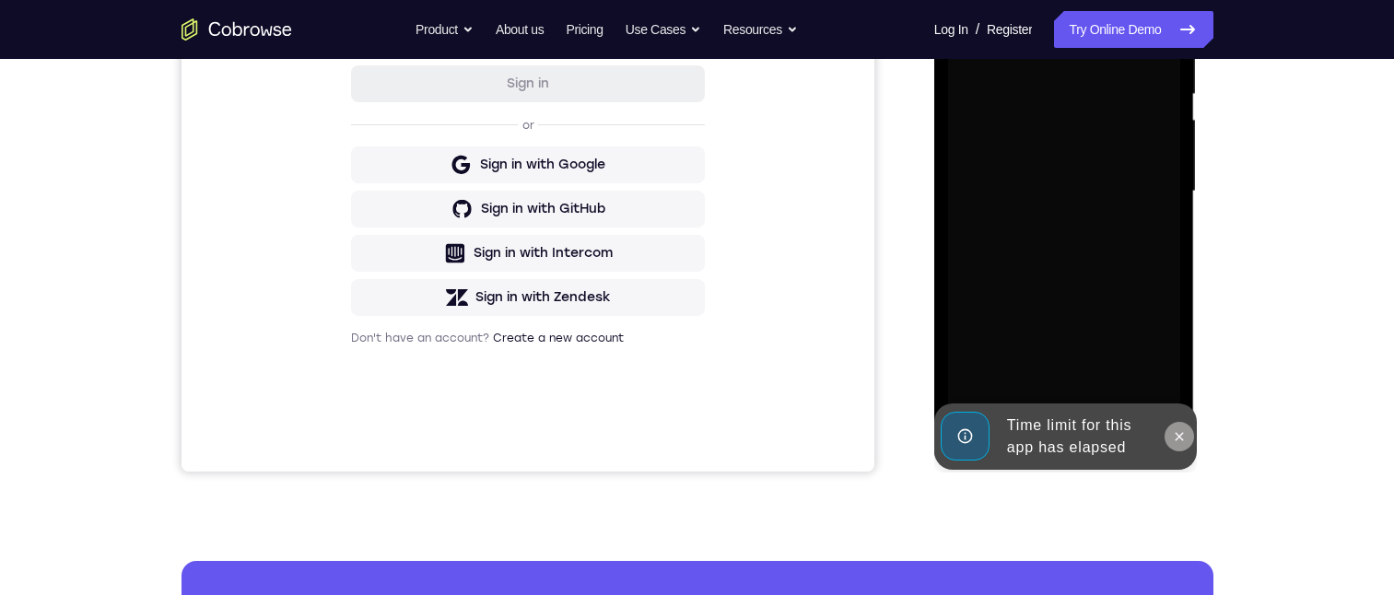
click at [1178, 443] on button at bounding box center [1179, 436] width 29 height 29
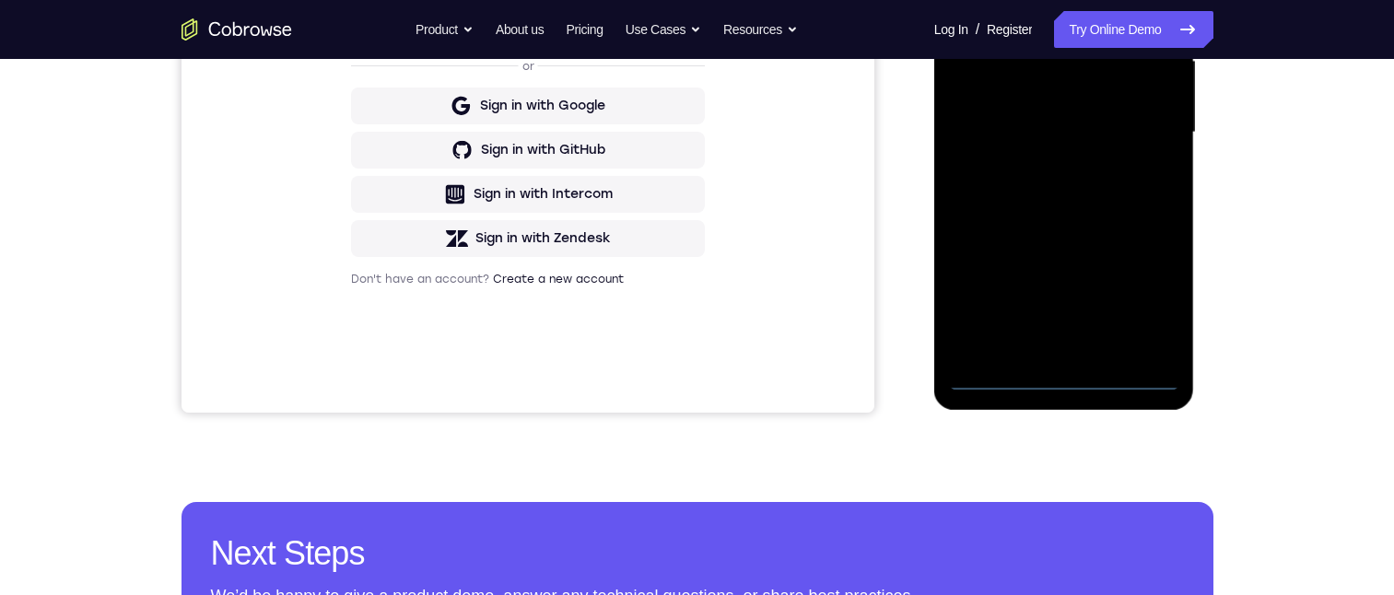
scroll to position [241, 0]
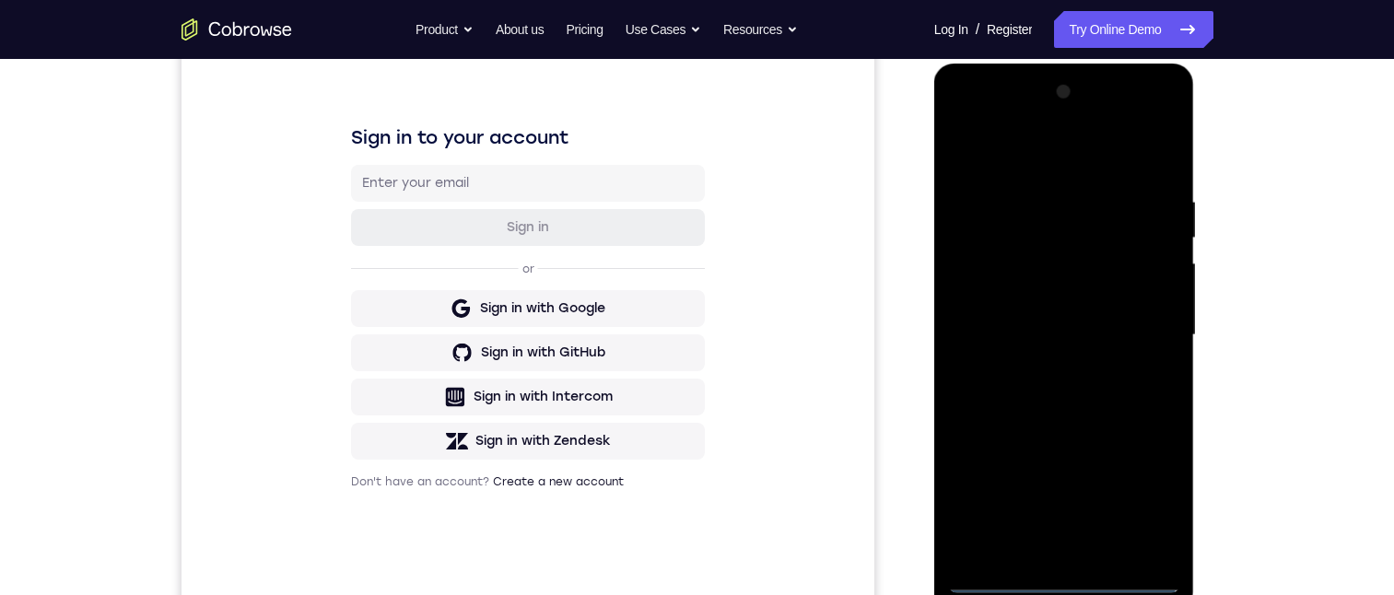
click at [993, 585] on div at bounding box center [1064, 335] width 232 height 516
click at [999, 582] on div at bounding box center [1064, 335] width 232 height 516
click at [1000, 583] on div at bounding box center [1064, 335] width 232 height 516
click at [1147, 492] on div at bounding box center [1064, 335] width 232 height 516
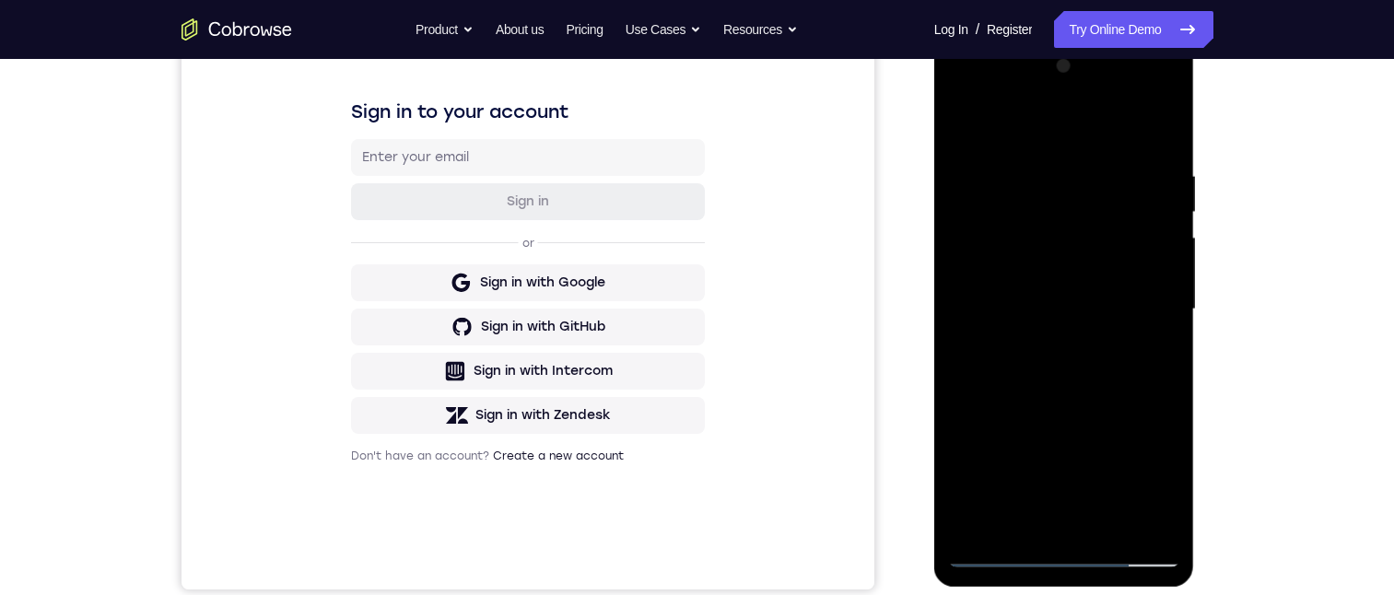
click at [1160, 99] on div at bounding box center [1064, 310] width 232 height 516
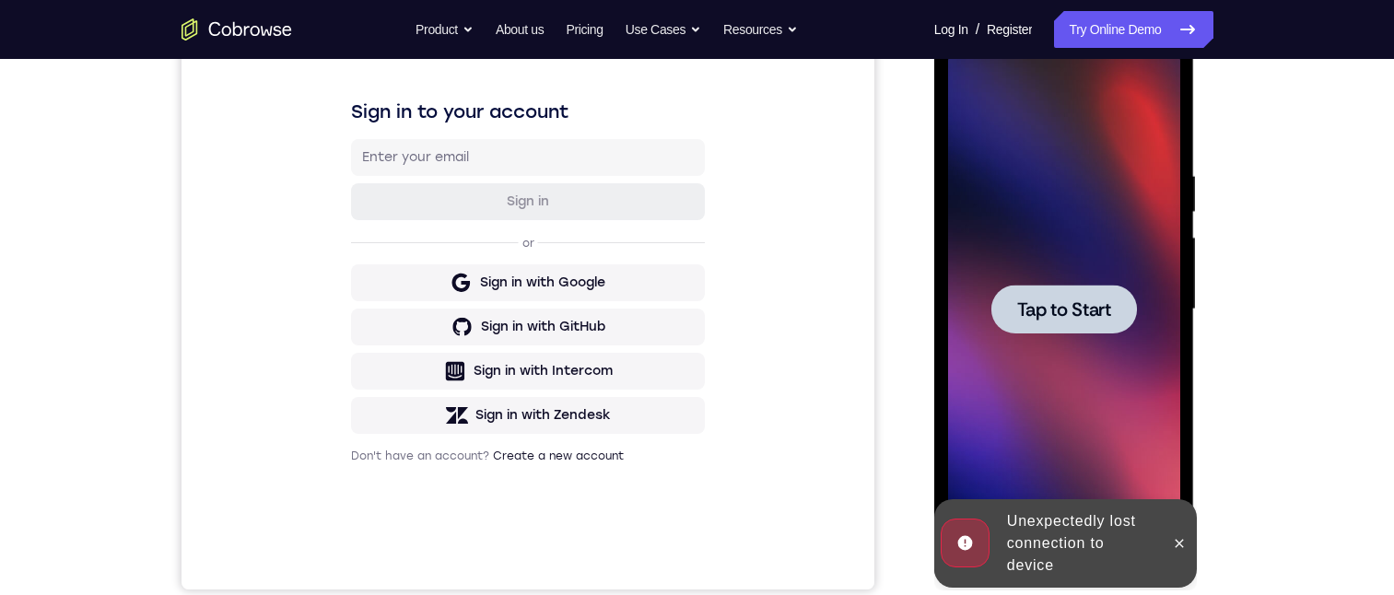
click at [1031, 302] on span "Tap to Start" at bounding box center [1064, 309] width 94 height 18
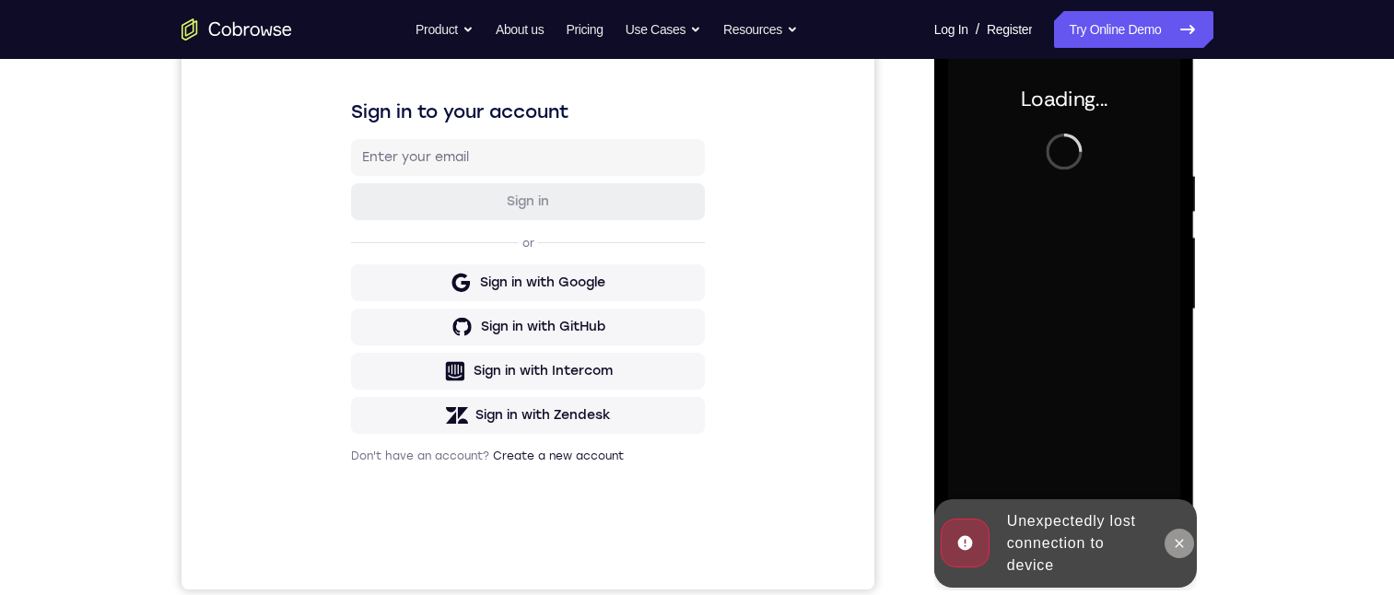
click at [1174, 535] on button at bounding box center [1179, 543] width 29 height 29
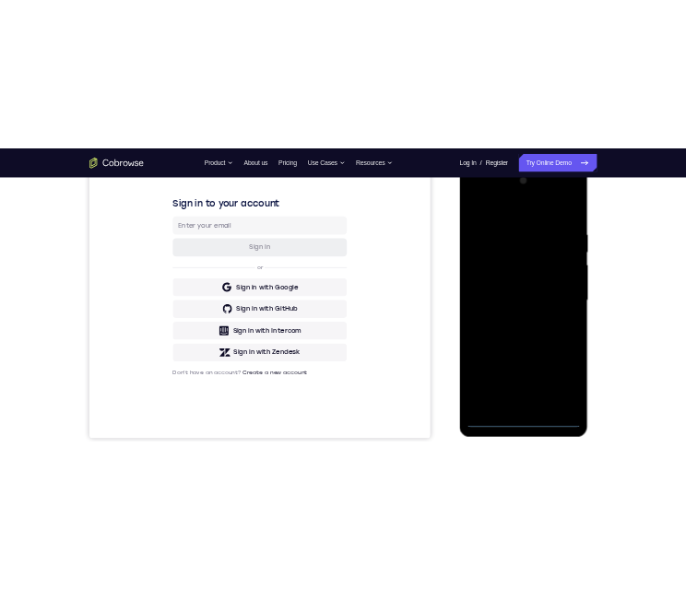
scroll to position [276, 0]
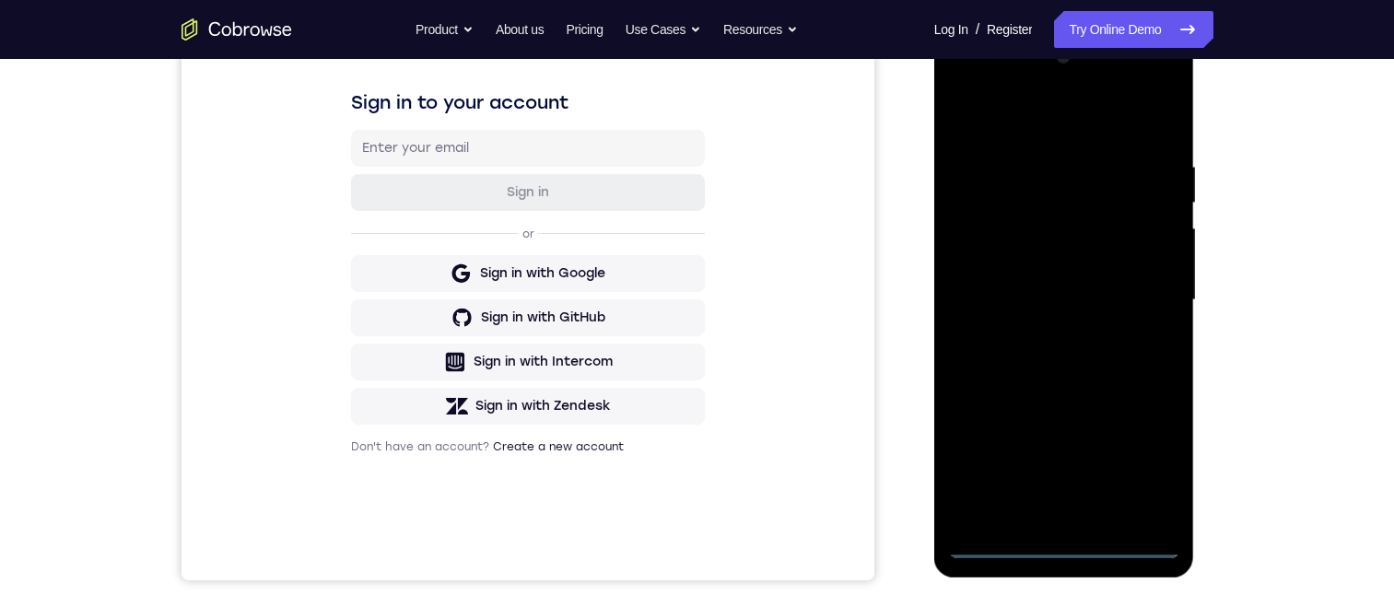
click at [995, 545] on div at bounding box center [1064, 300] width 232 height 516
click at [995, 544] on div at bounding box center [1064, 300] width 232 height 516
click at [119, 242] on div "Your Support Agent Your Customer Web iOS Android Next Steps We’d be happy to gi…" at bounding box center [698, 390] width 1180 height 1216
click at [1146, 460] on div at bounding box center [1064, 300] width 232 height 516
click at [1149, 464] on div at bounding box center [1064, 300] width 232 height 516
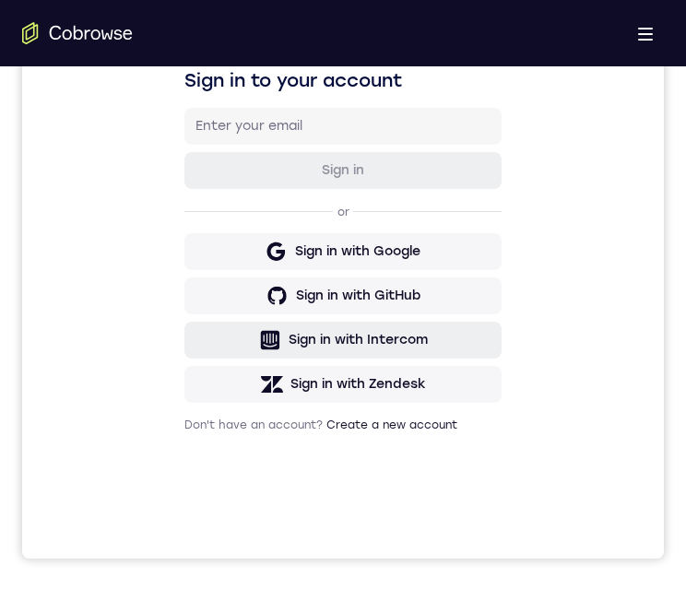
scroll to position [1059, 0]
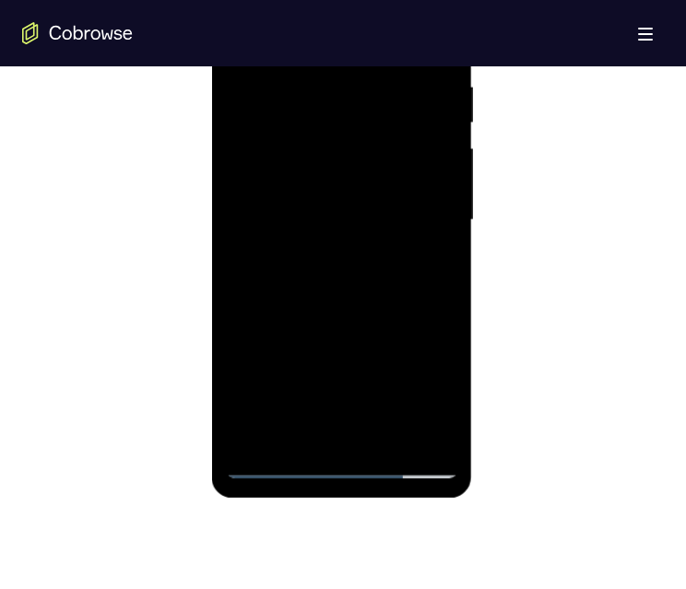
click at [440, 0] on div at bounding box center [341, 220] width 232 height 516
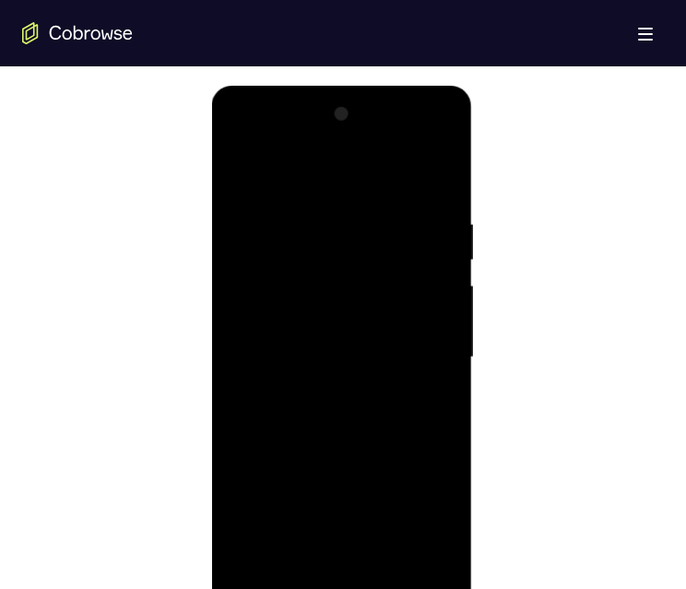
click at [397, 170] on div at bounding box center [341, 358] width 232 height 516
click at [344, 135] on div at bounding box center [341, 358] width 232 height 516
click at [278, 174] on div at bounding box center [341, 358] width 232 height 516
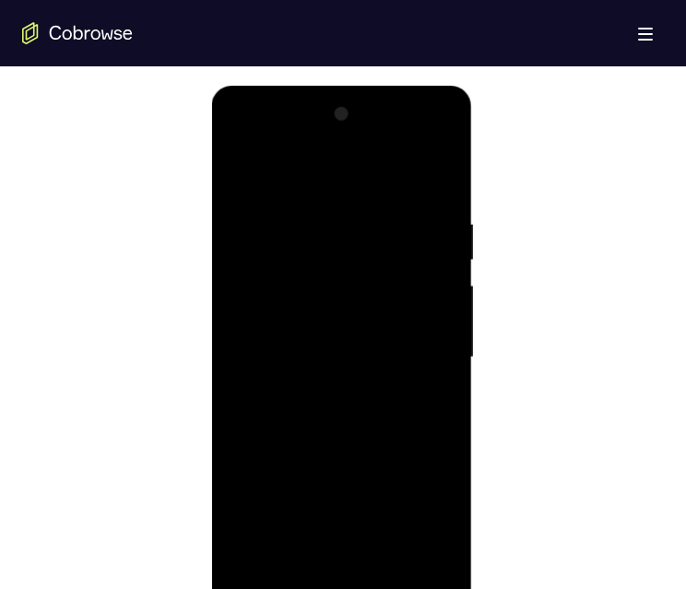
click at [278, 174] on div at bounding box center [341, 358] width 232 height 516
click at [328, 348] on div at bounding box center [341, 358] width 232 height 516
click at [255, 297] on div at bounding box center [341, 358] width 232 height 516
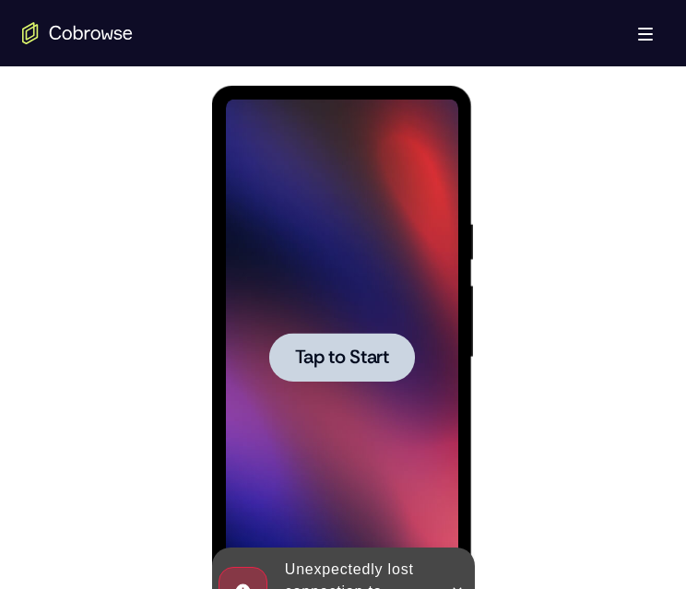
scroll to position [1198, 0]
